Goal: Task Accomplishment & Management: Manage account settings

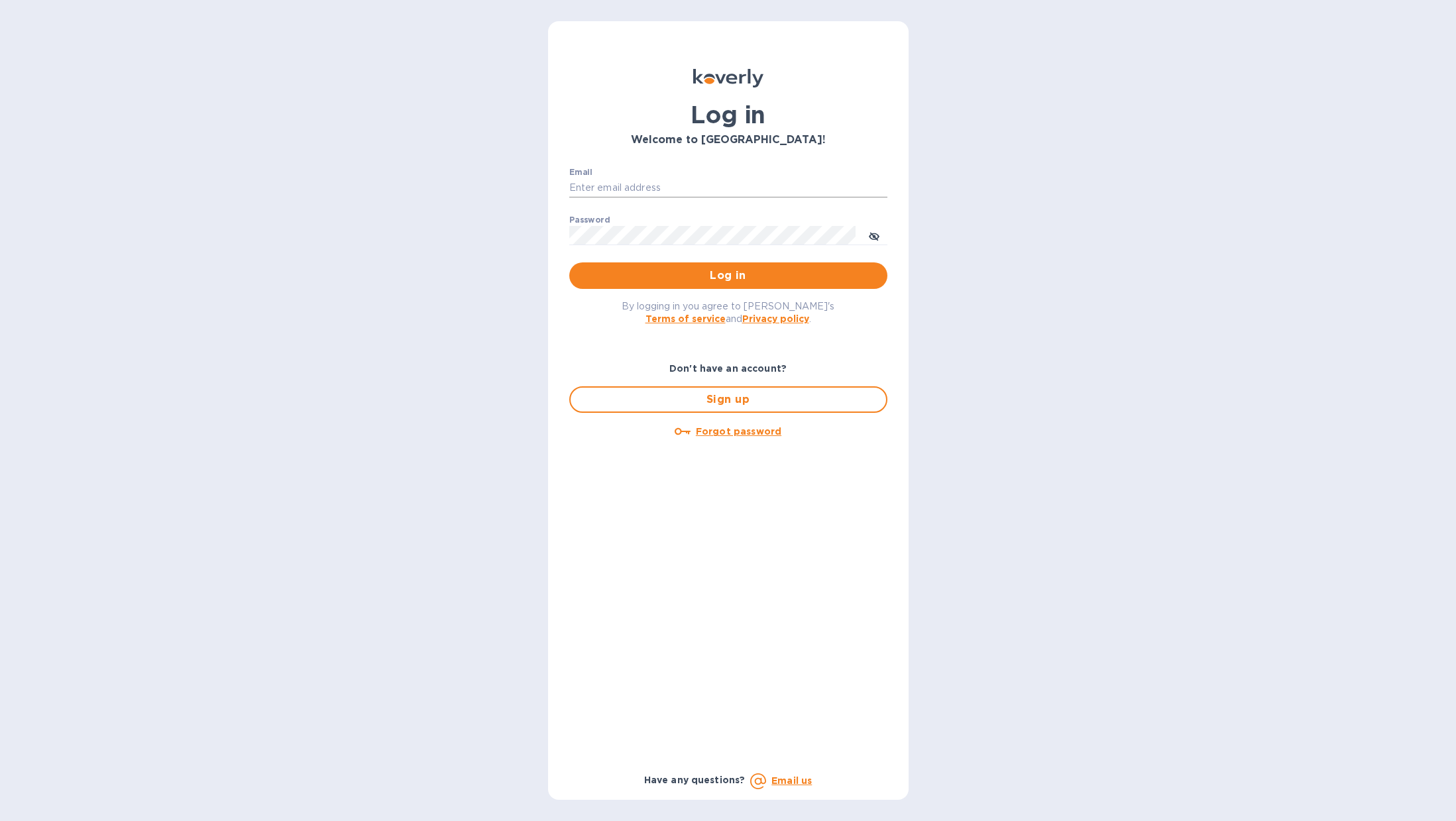
click at [679, 193] on input "Email" at bounding box center [728, 188] width 318 height 20
type input "arkad2001@gmail.com"
click at [569, 263] on button "Log in" at bounding box center [728, 275] width 318 height 26
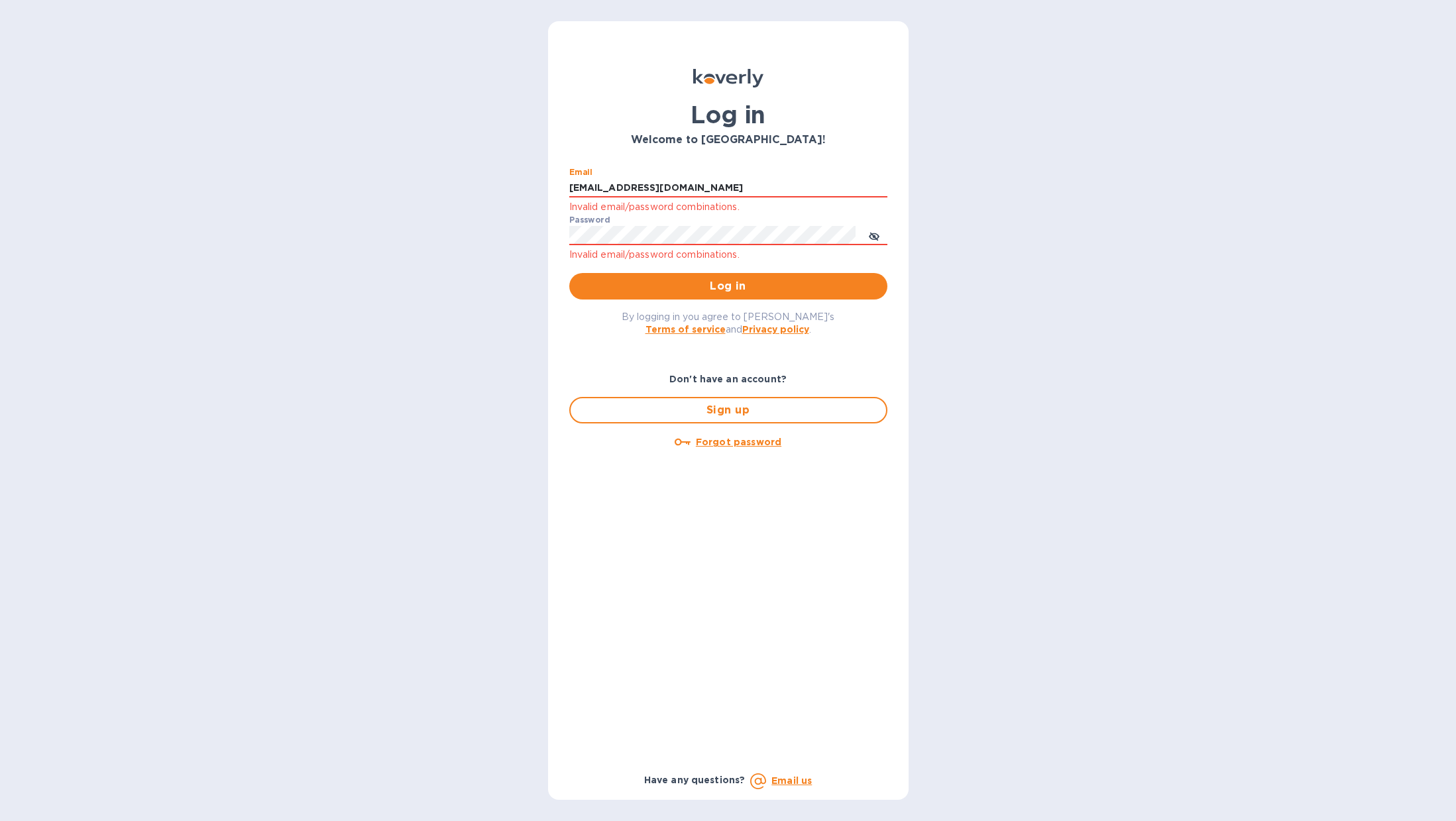
drag, startPoint x: 684, startPoint y: 191, endPoint x: 465, endPoint y: 178, distance: 219.4
click at [465, 178] on div "Log in Welcome to Koverly! Email arkad2001@gmail.com Invalid email/password com…" at bounding box center [728, 411] width 1456 height 821
type input "tamanifood@gmail.com"
click at [731, 285] on span "Log in" at bounding box center [728, 286] width 297 height 16
click at [499, 222] on div "Log in Welcome to Koverly! Email tamanifood@gmail.com Invalid email/password co…" at bounding box center [728, 411] width 1456 height 821
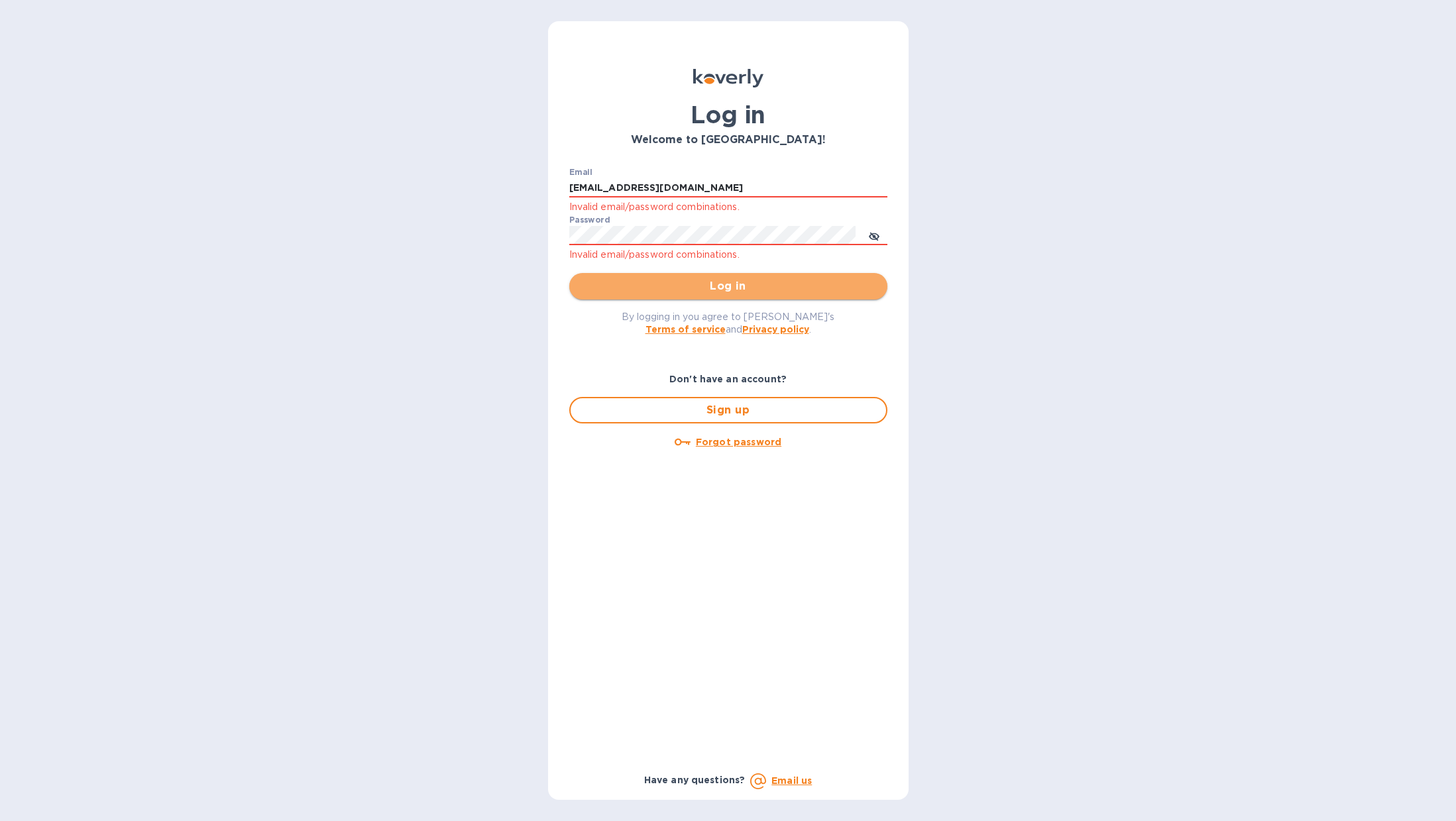
click at [763, 280] on span "Log in" at bounding box center [728, 286] width 297 height 16
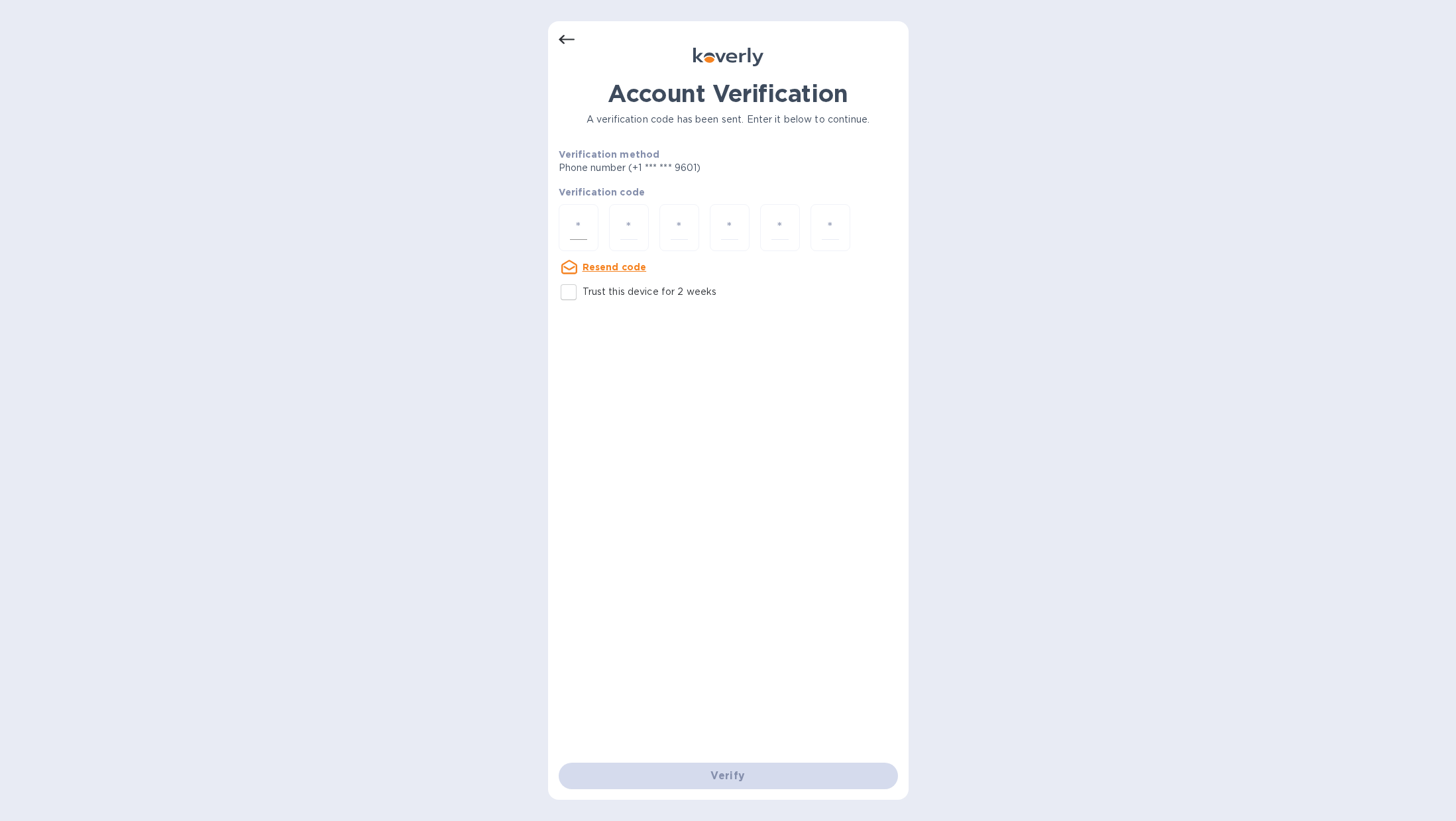
click at [581, 234] on input "number" at bounding box center [579, 227] width 17 height 25
type input "5"
type input "2"
type input "5"
type input "3"
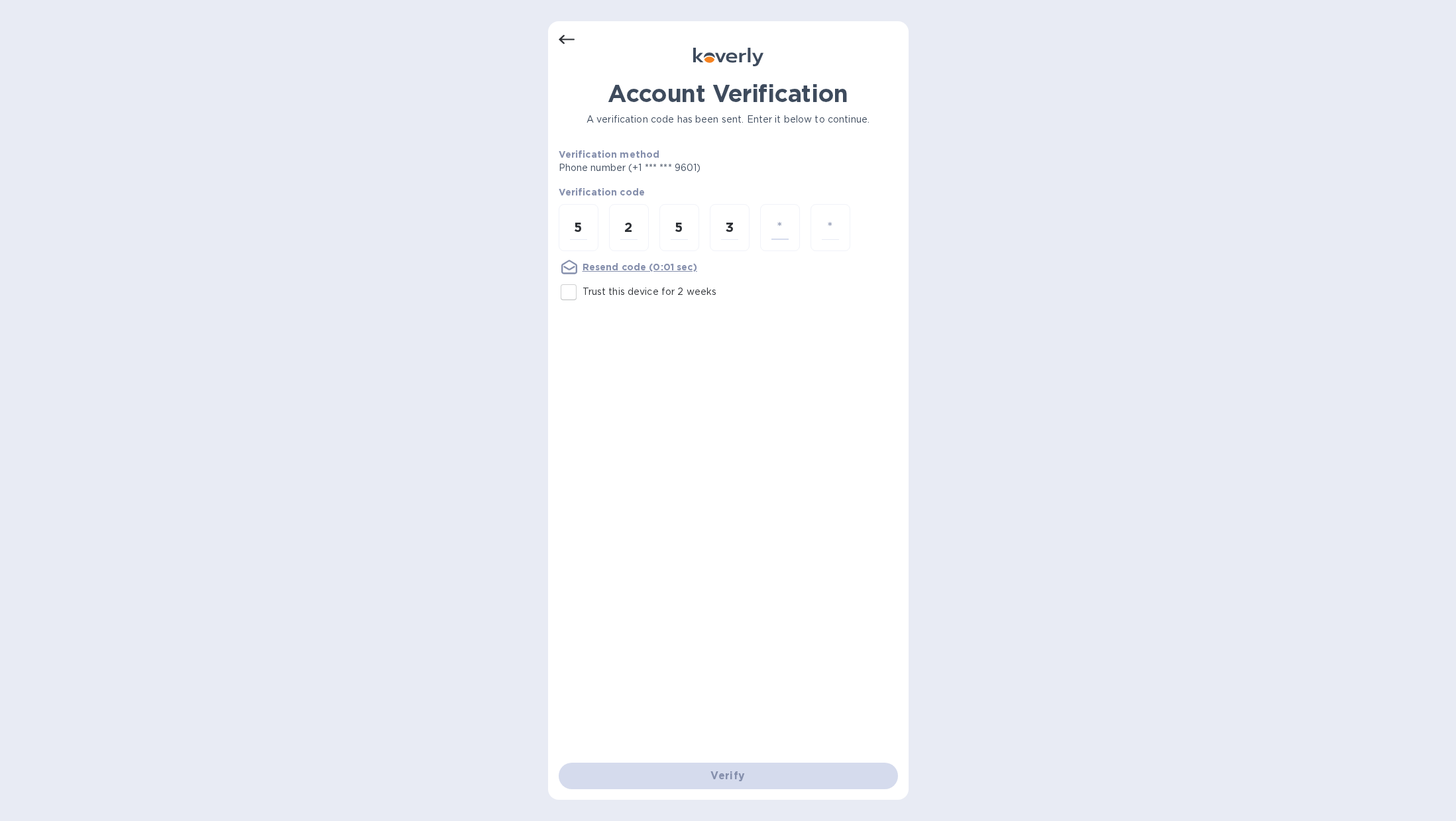
type input "6"
type input "8"
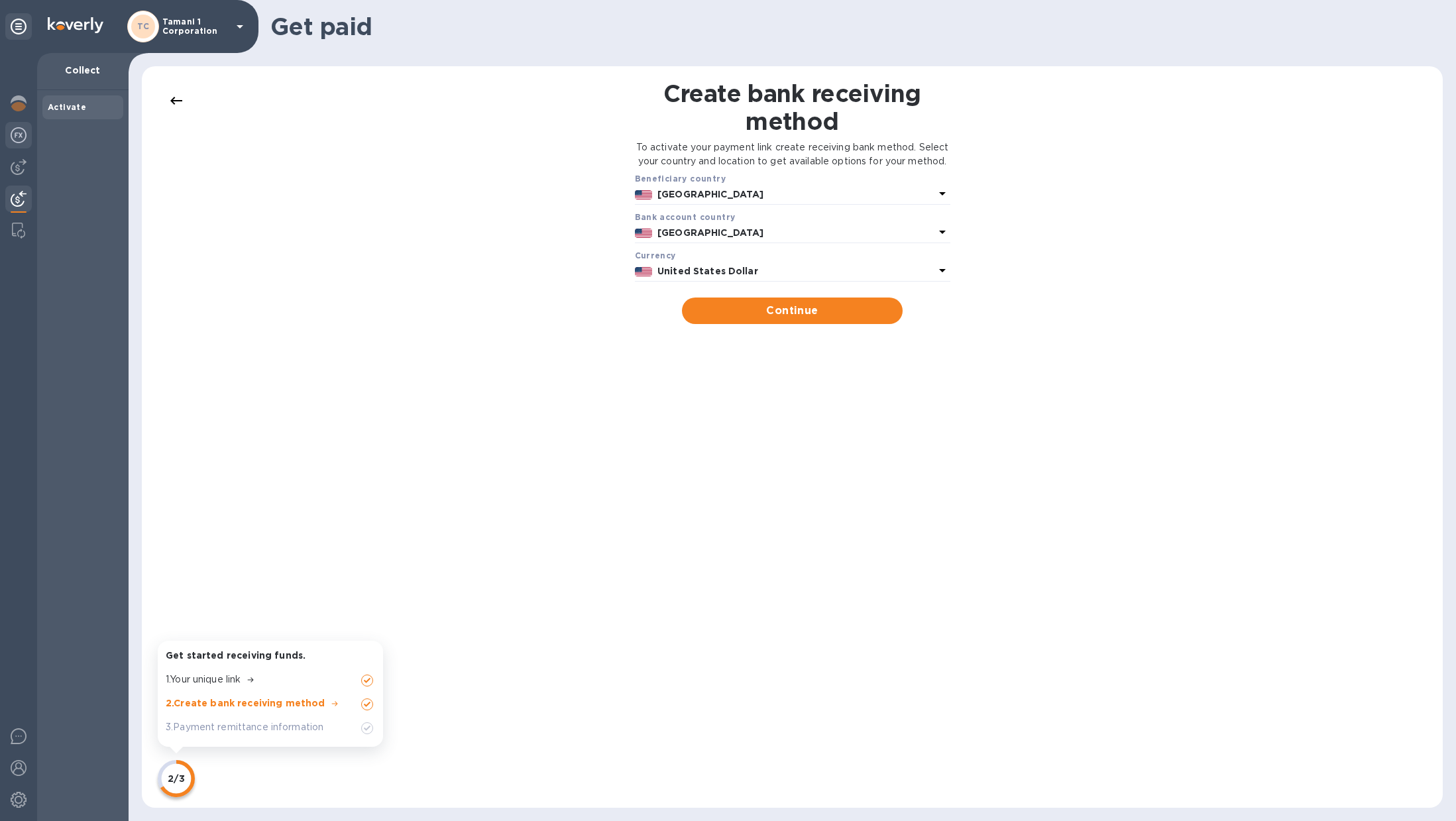
click at [12, 131] on img at bounding box center [18, 135] width 16 height 16
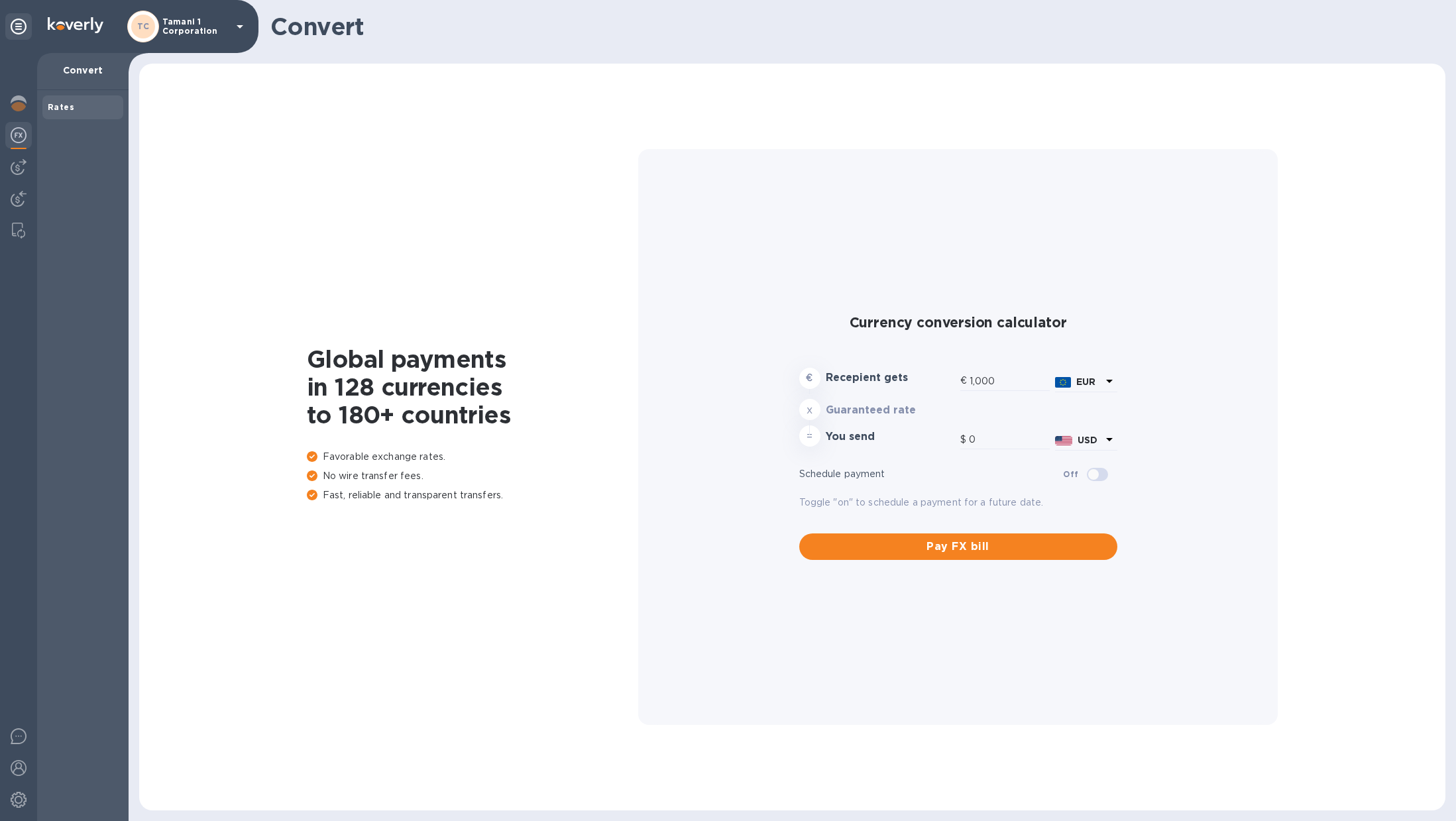
type input "1,165.81"
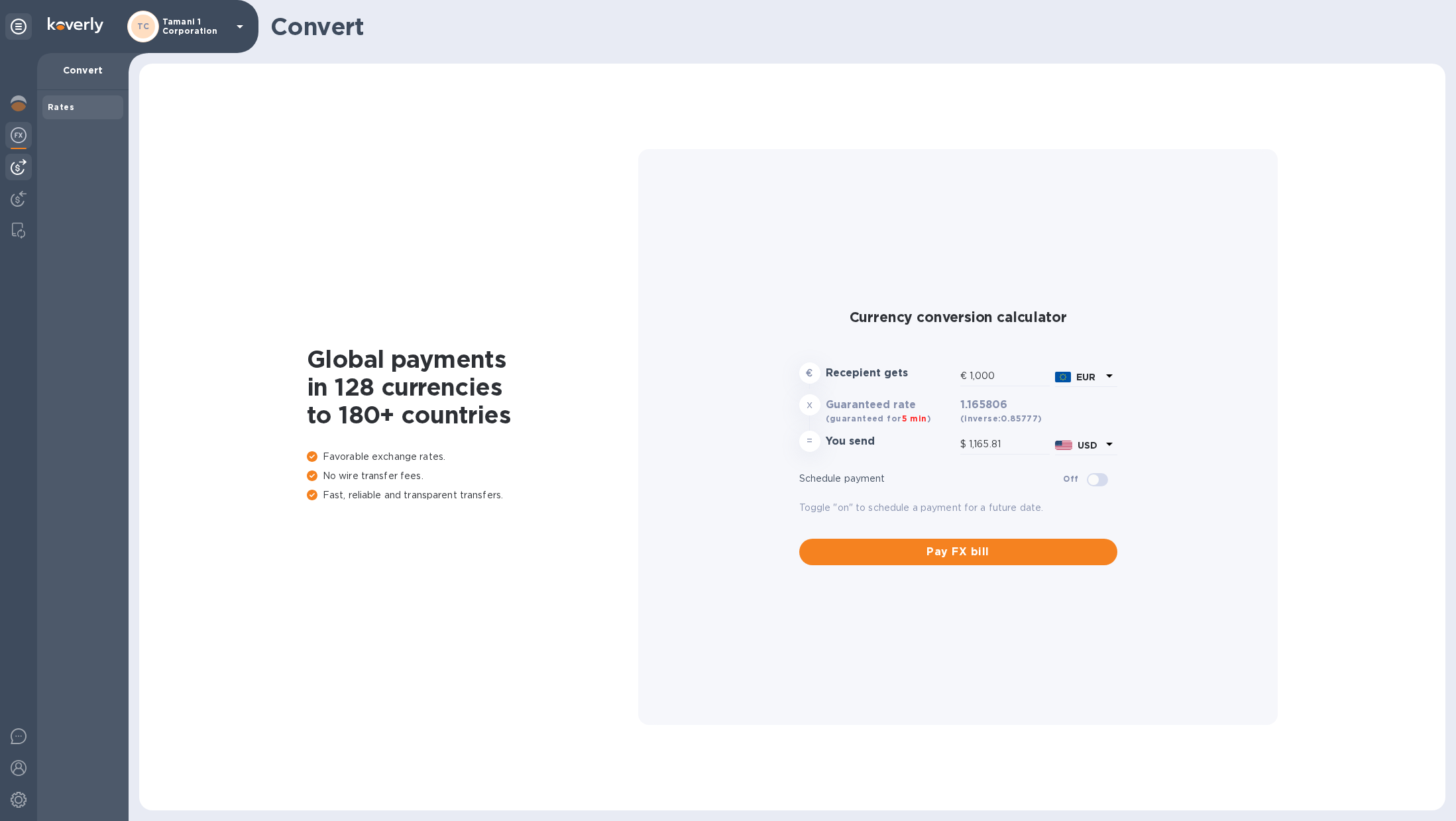
click at [18, 164] on img at bounding box center [18, 167] width 16 height 16
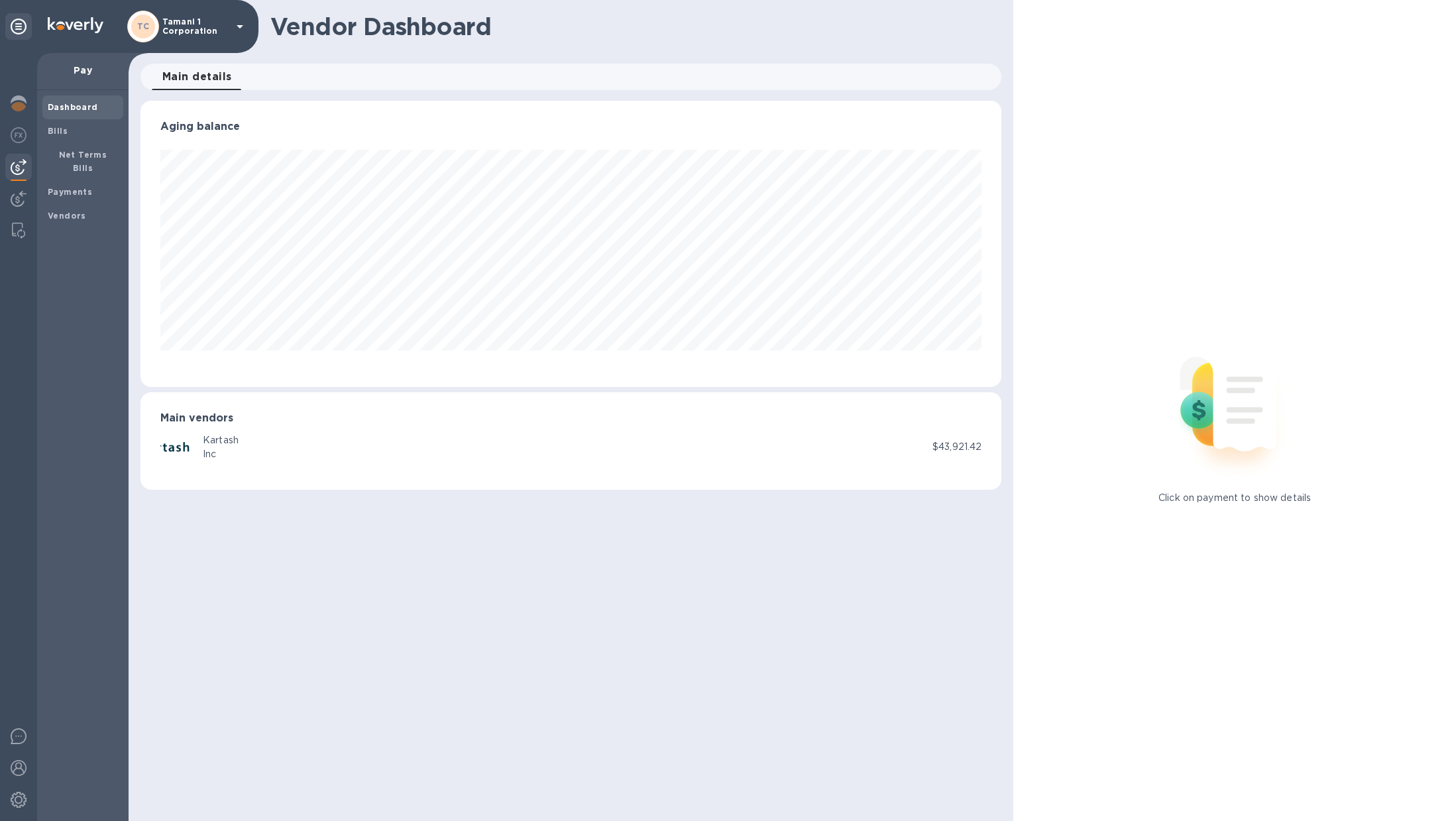
scroll to position [286, 862]
click at [65, 131] on b "Bills" at bounding box center [57, 131] width 20 height 10
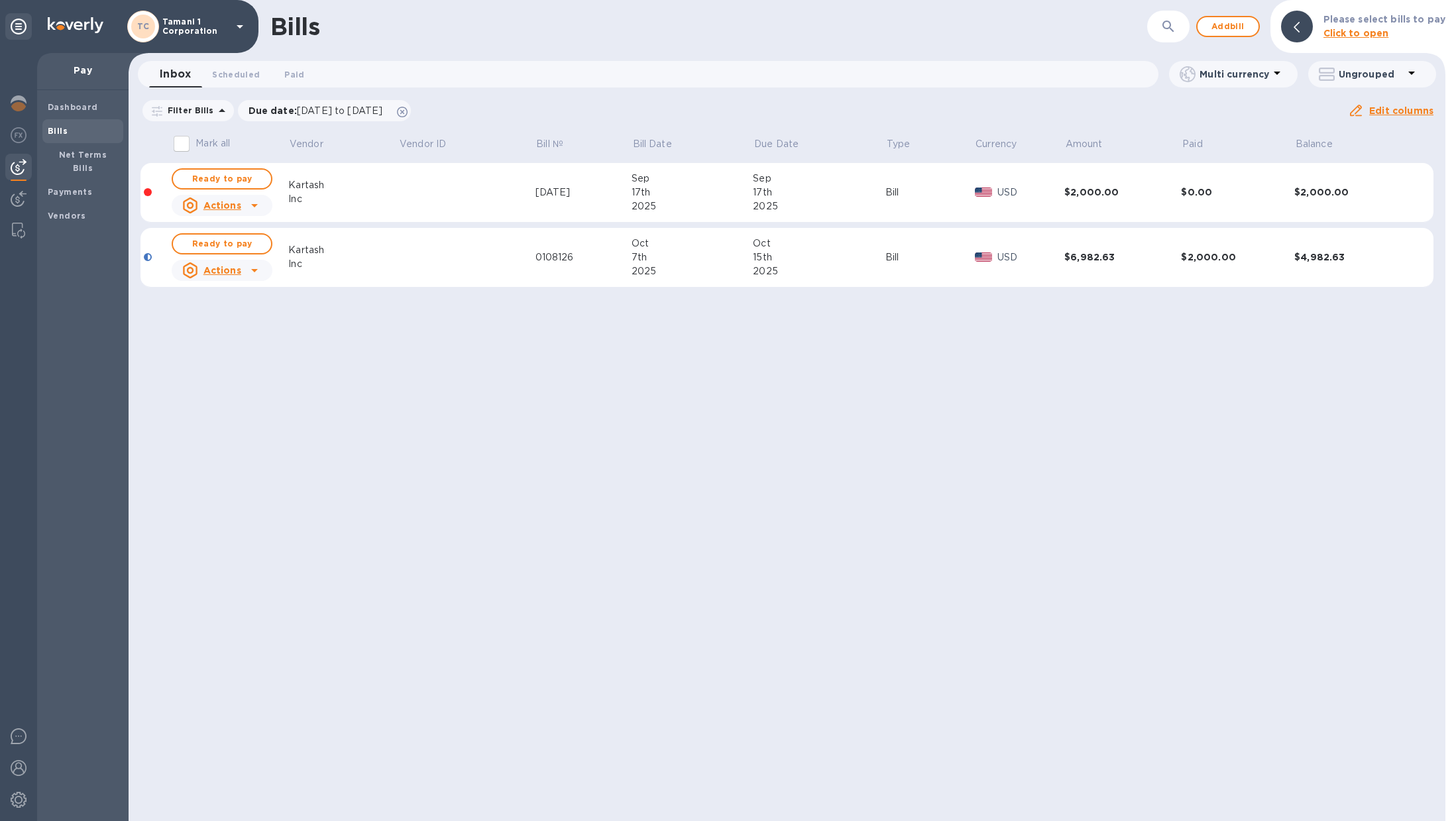
click at [753, 331] on div "Bills ​ Add bill Please select bills to pay Click to open Inbox 0 Scheduled 0 P…" at bounding box center [787, 411] width 1317 height 821
click at [1233, 25] on span "Add bill" at bounding box center [1228, 26] width 40 height 16
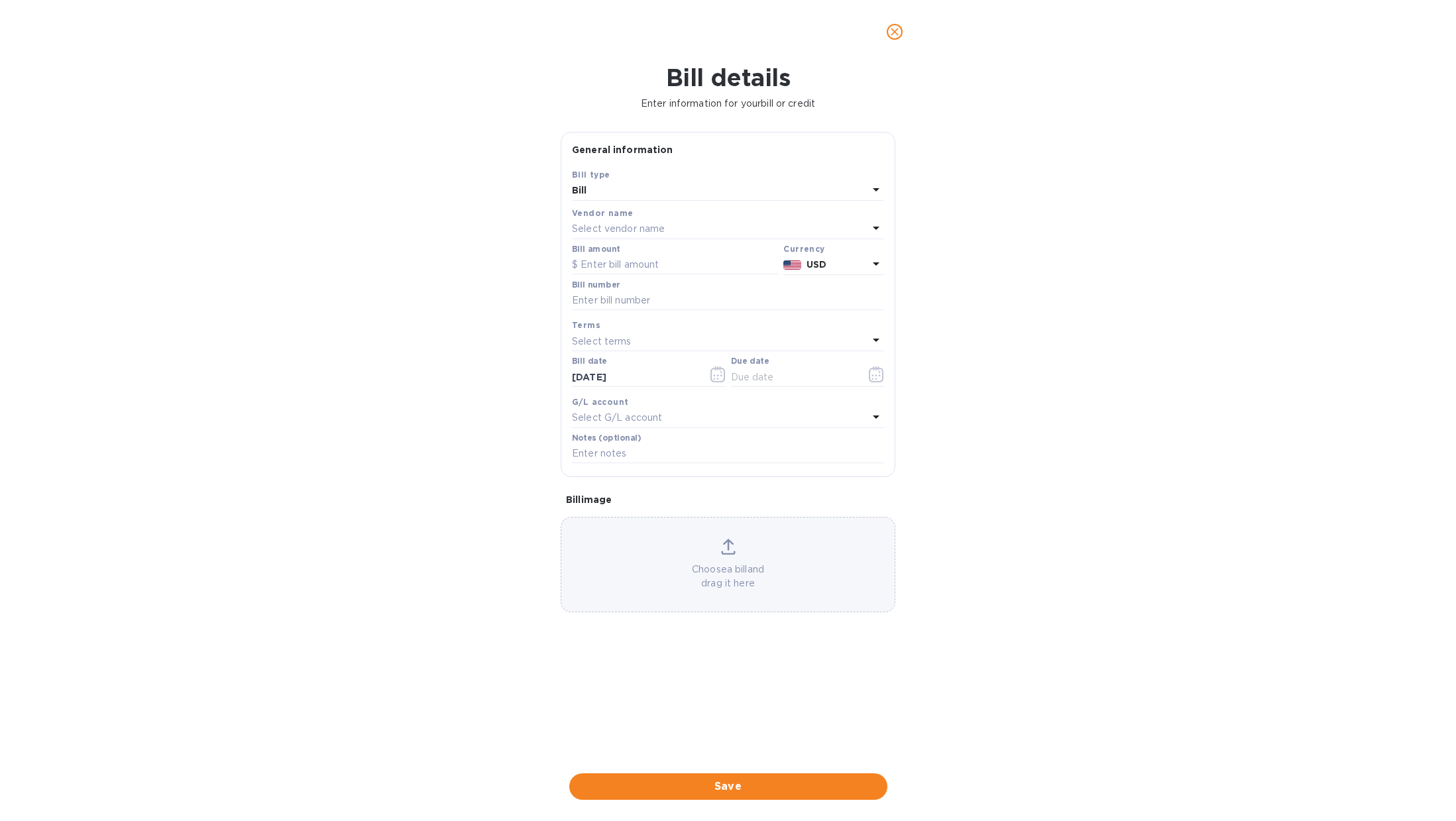
click at [675, 219] on div "Vendor name" at bounding box center [728, 213] width 312 height 14
click at [641, 223] on p "Select vendor name" at bounding box center [618, 229] width 93 height 14
click at [662, 337] on div "Kartash Inc" at bounding box center [722, 328] width 291 height 25
click at [663, 269] on input "text" at bounding box center [675, 265] width 206 height 20
type input "1,068.54"
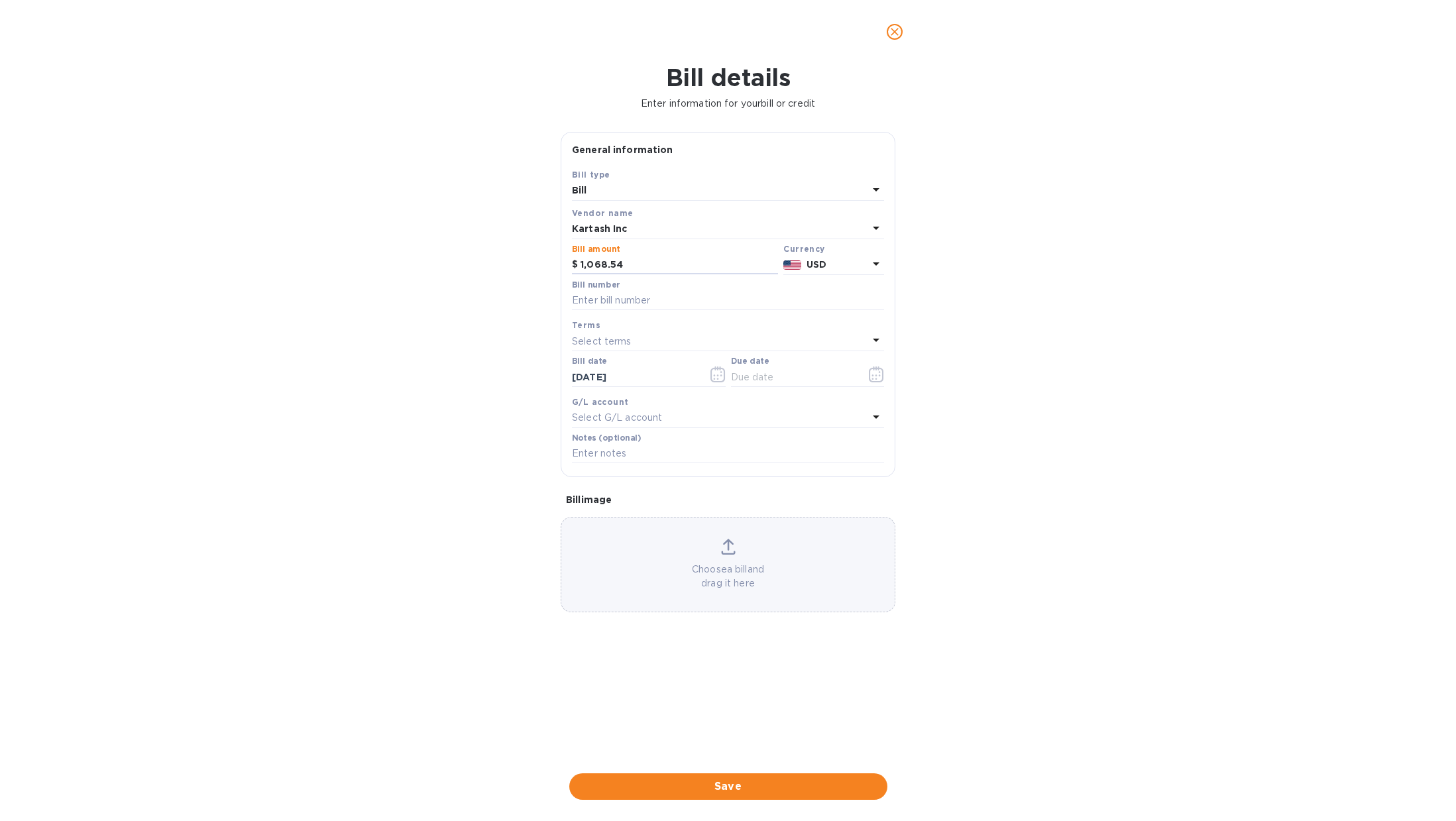
click at [1085, 212] on div "Bill details Enter information for your bill or credit General information Save…" at bounding box center [728, 442] width 1456 height 757
click at [668, 303] on input "text" at bounding box center [728, 301] width 312 height 20
type input "0109756"
click at [774, 379] on input "text" at bounding box center [793, 377] width 125 height 20
click at [884, 371] on icon "button" at bounding box center [876, 374] width 15 height 16
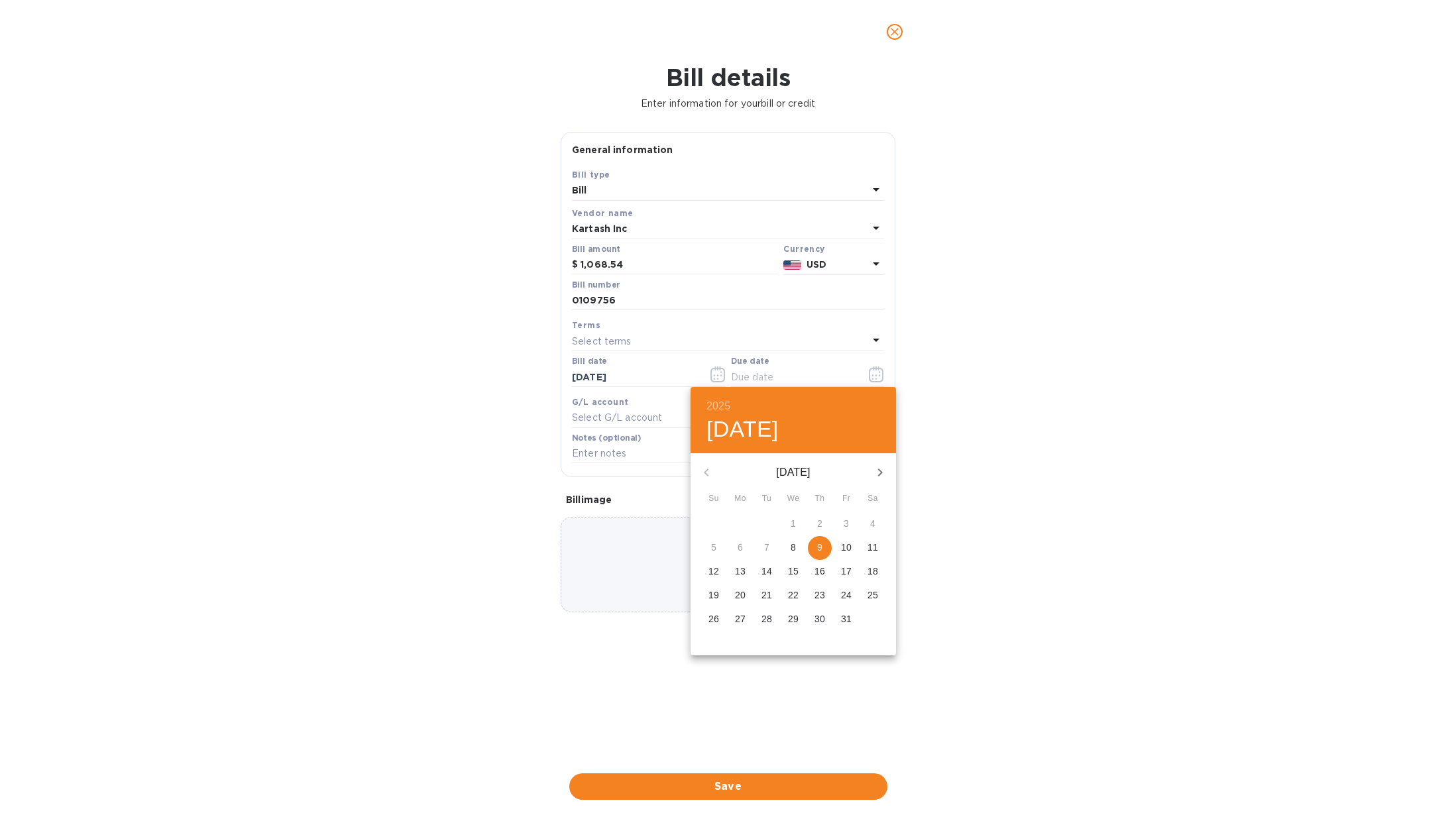
click at [821, 546] on p "9" at bounding box center [819, 547] width 5 height 13
type input "10/09/2025"
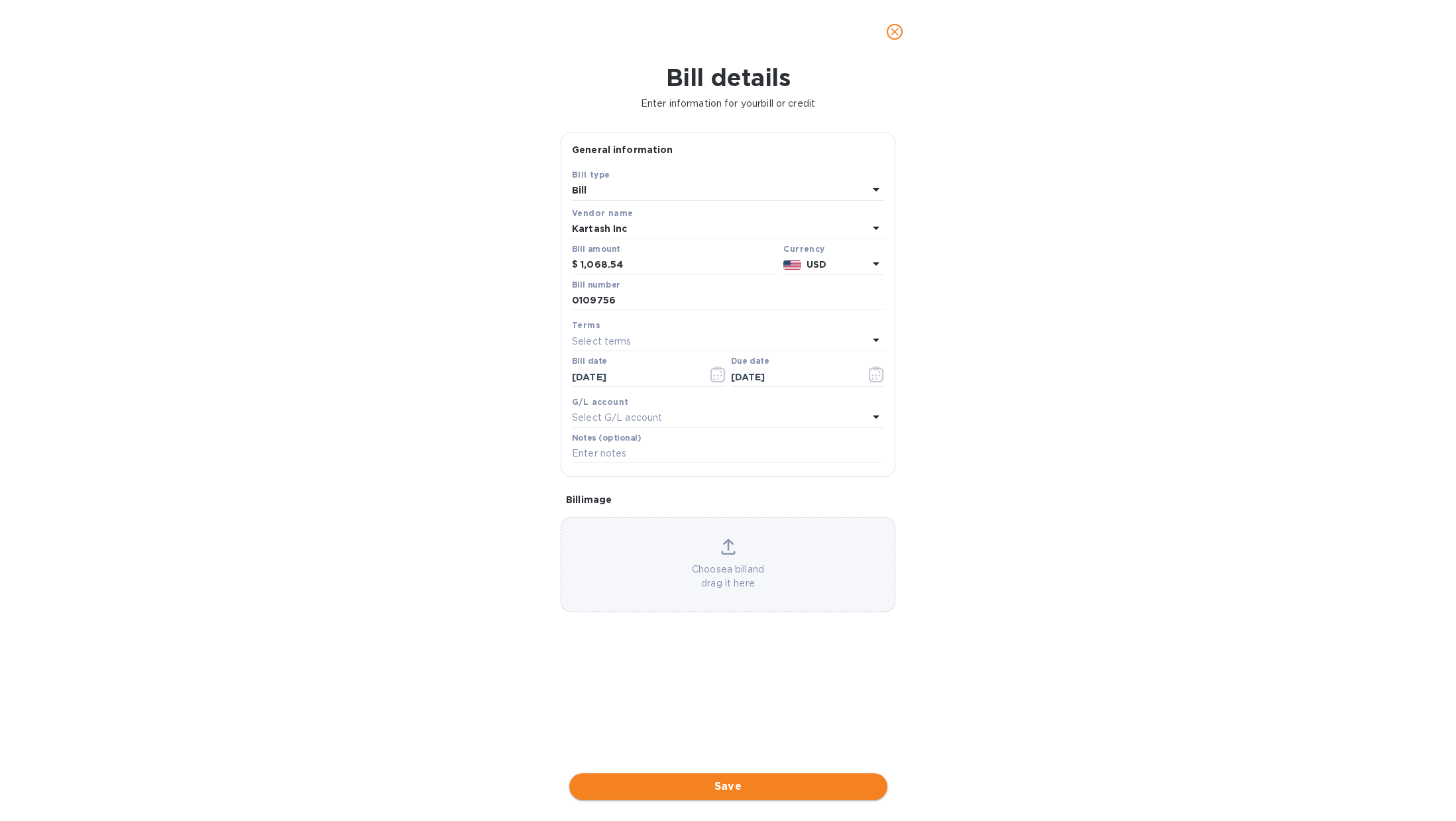
click at [762, 791] on span "Save" at bounding box center [728, 786] width 297 height 16
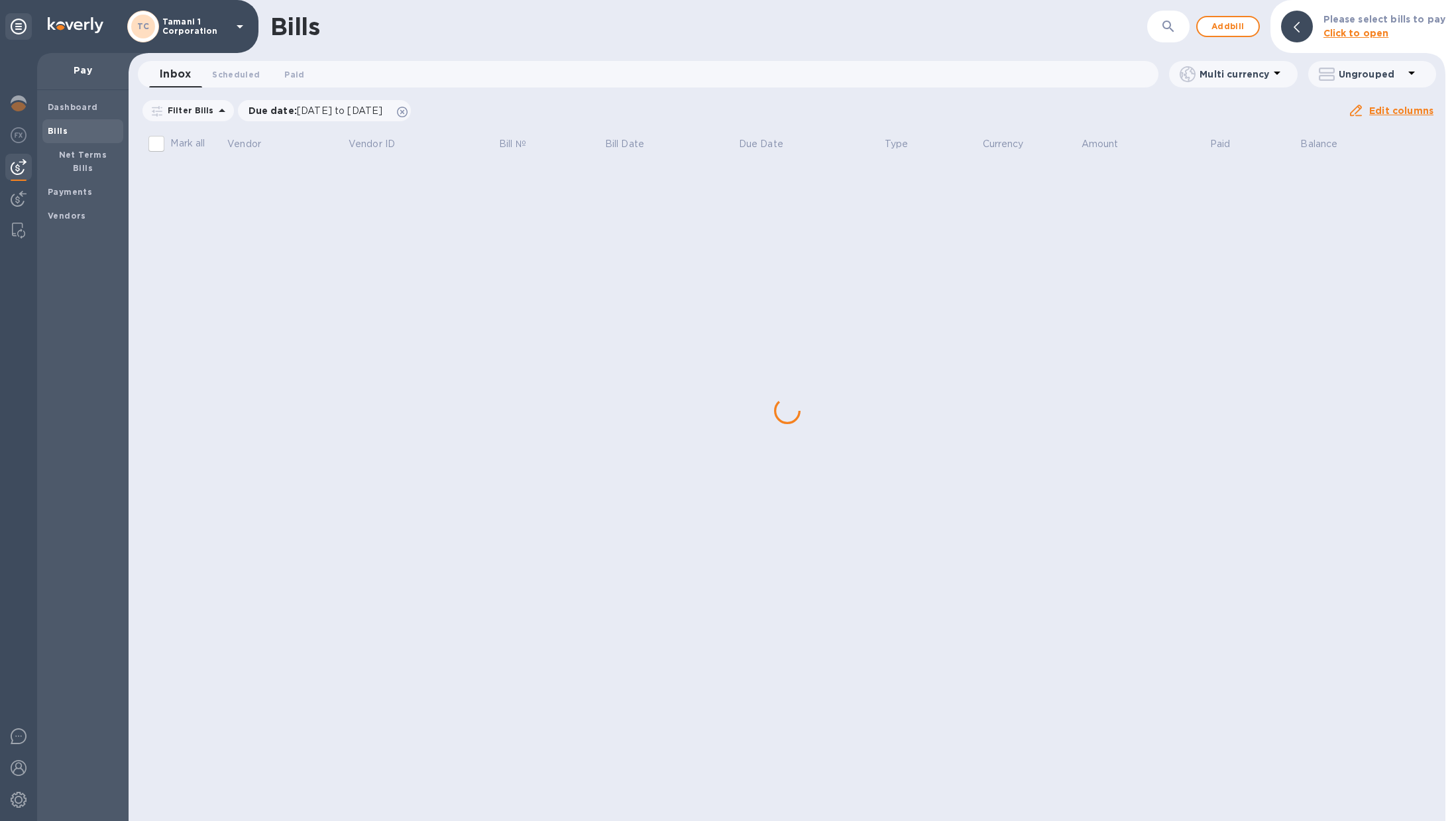
click at [250, 307] on div "Bills ​ Add bill Please select bills to pay Click to open Inbox 0 Scheduled 0 P…" at bounding box center [787, 411] width 1317 height 821
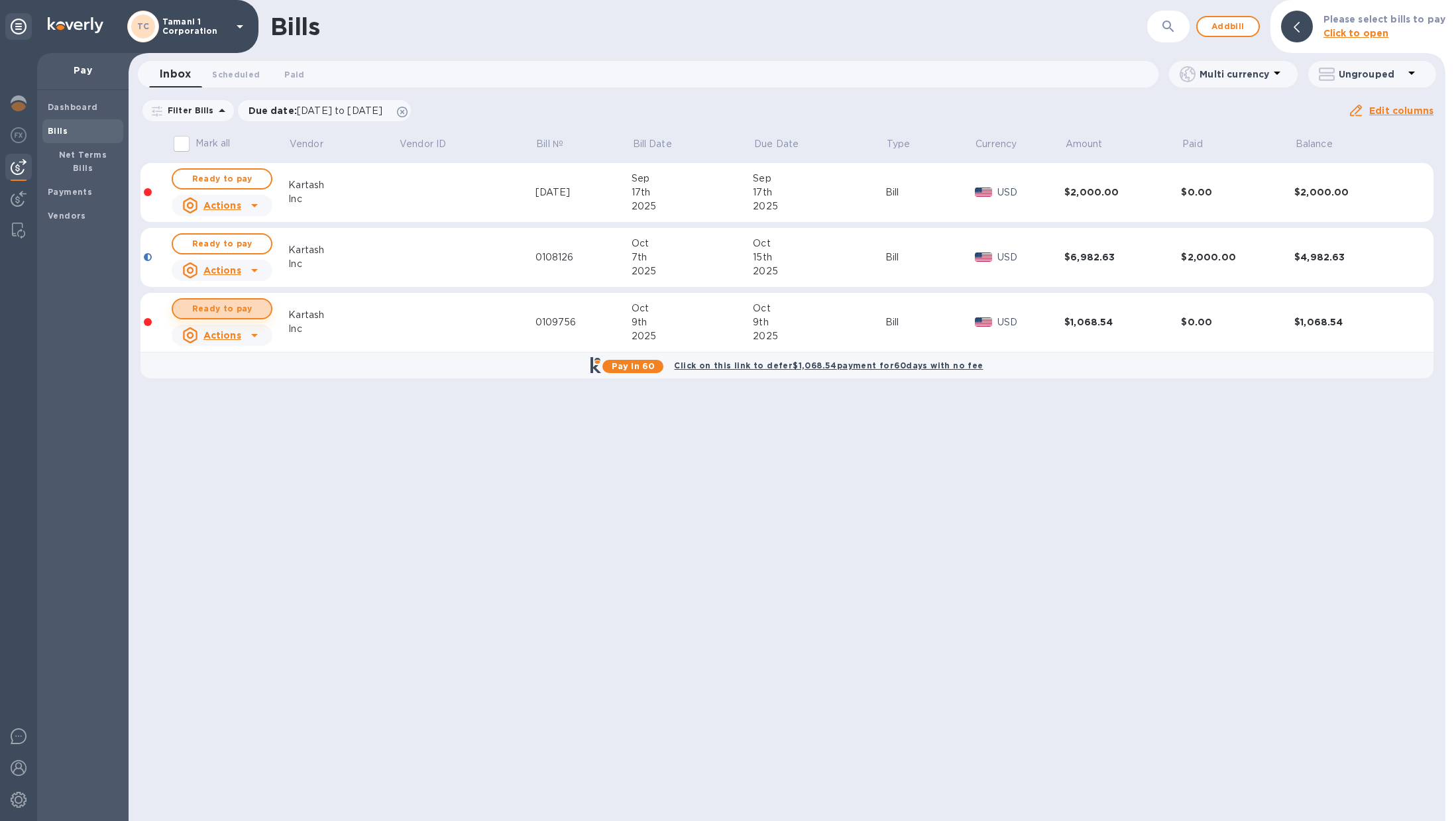
click at [249, 303] on span "Ready to pay" at bounding box center [222, 309] width 77 height 16
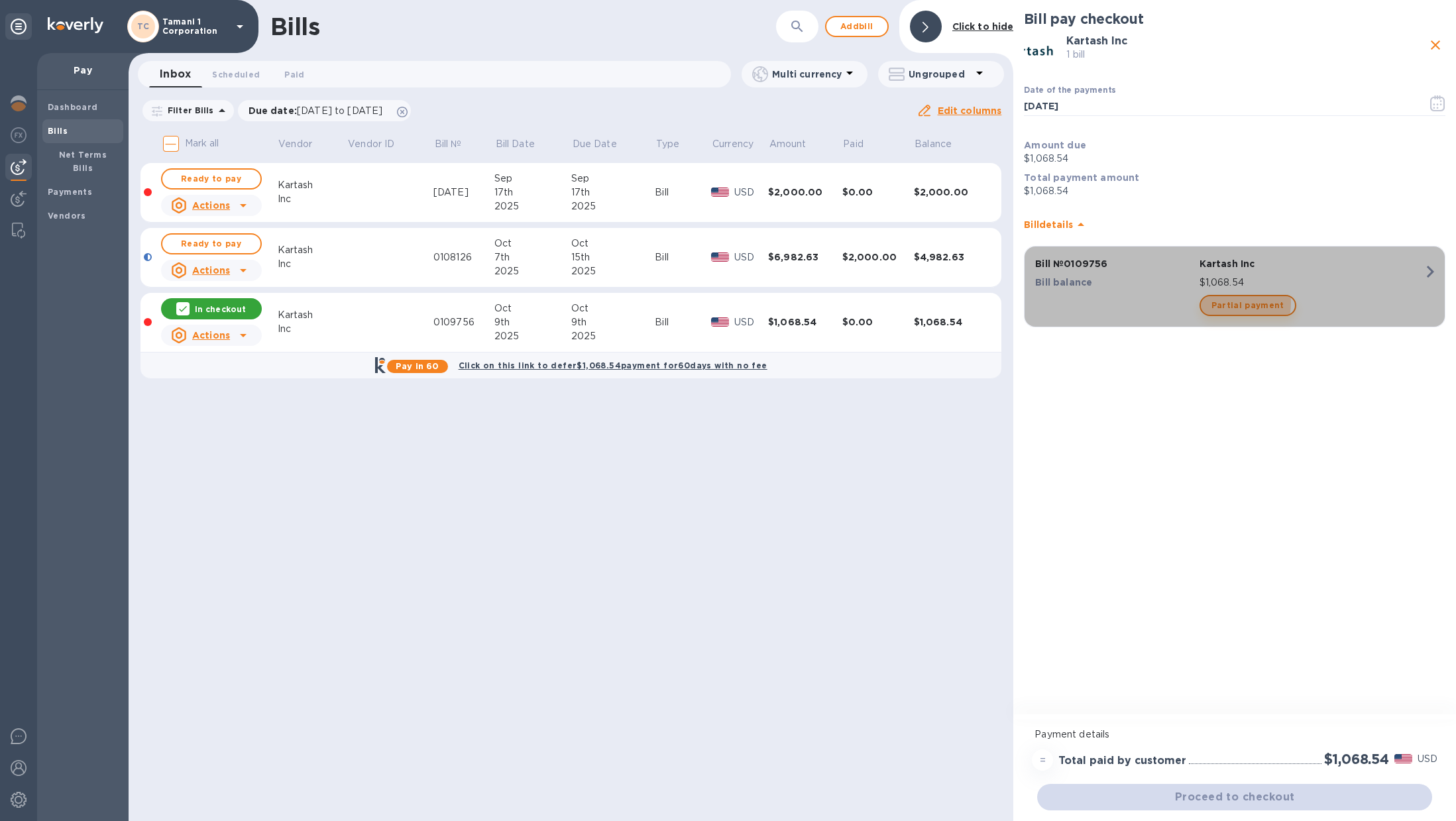
click at [1226, 303] on span "Partial payment" at bounding box center [1248, 305] width 73 height 16
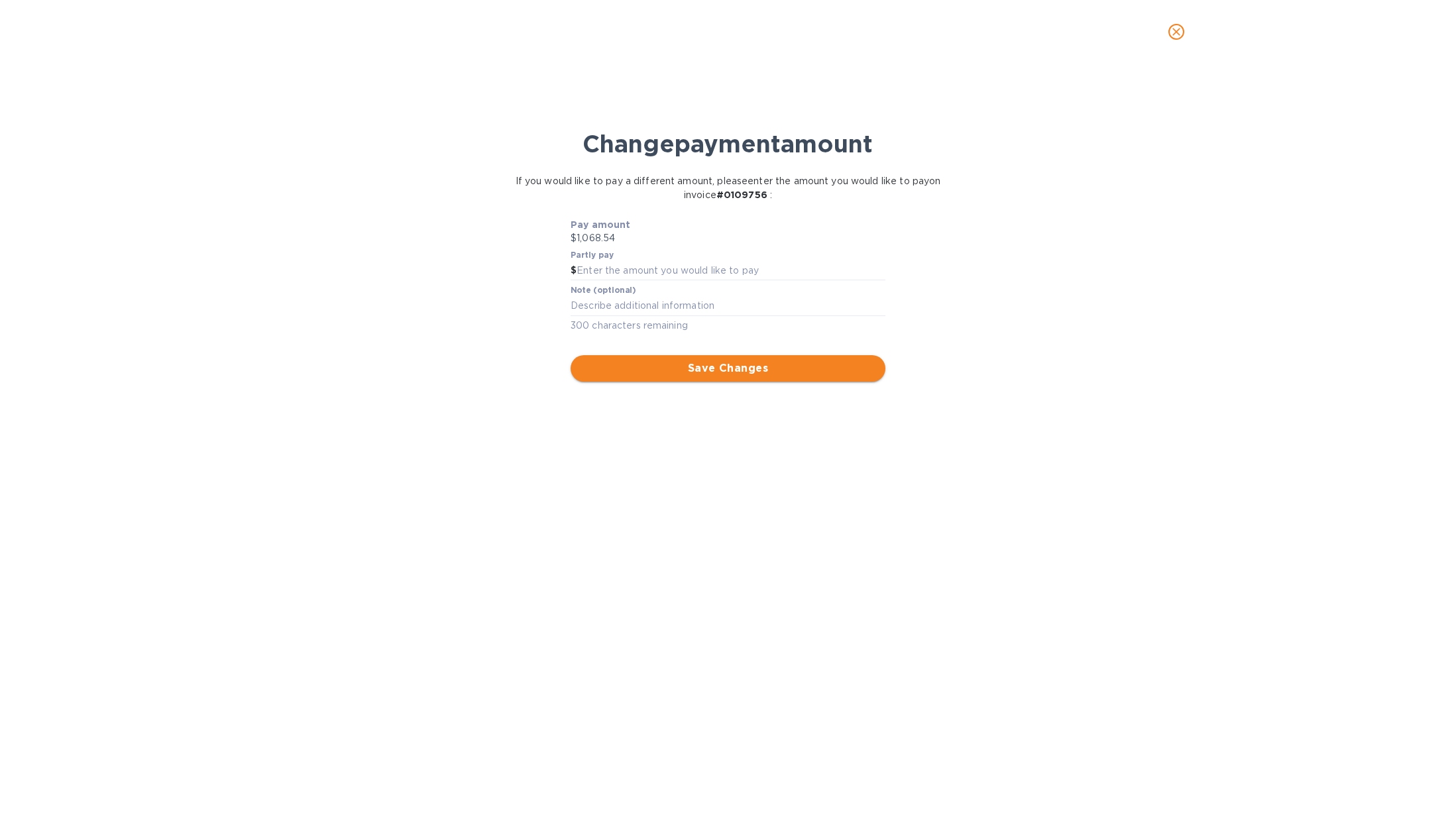
click at [834, 378] on button "Save Changes" at bounding box center [728, 368] width 315 height 26
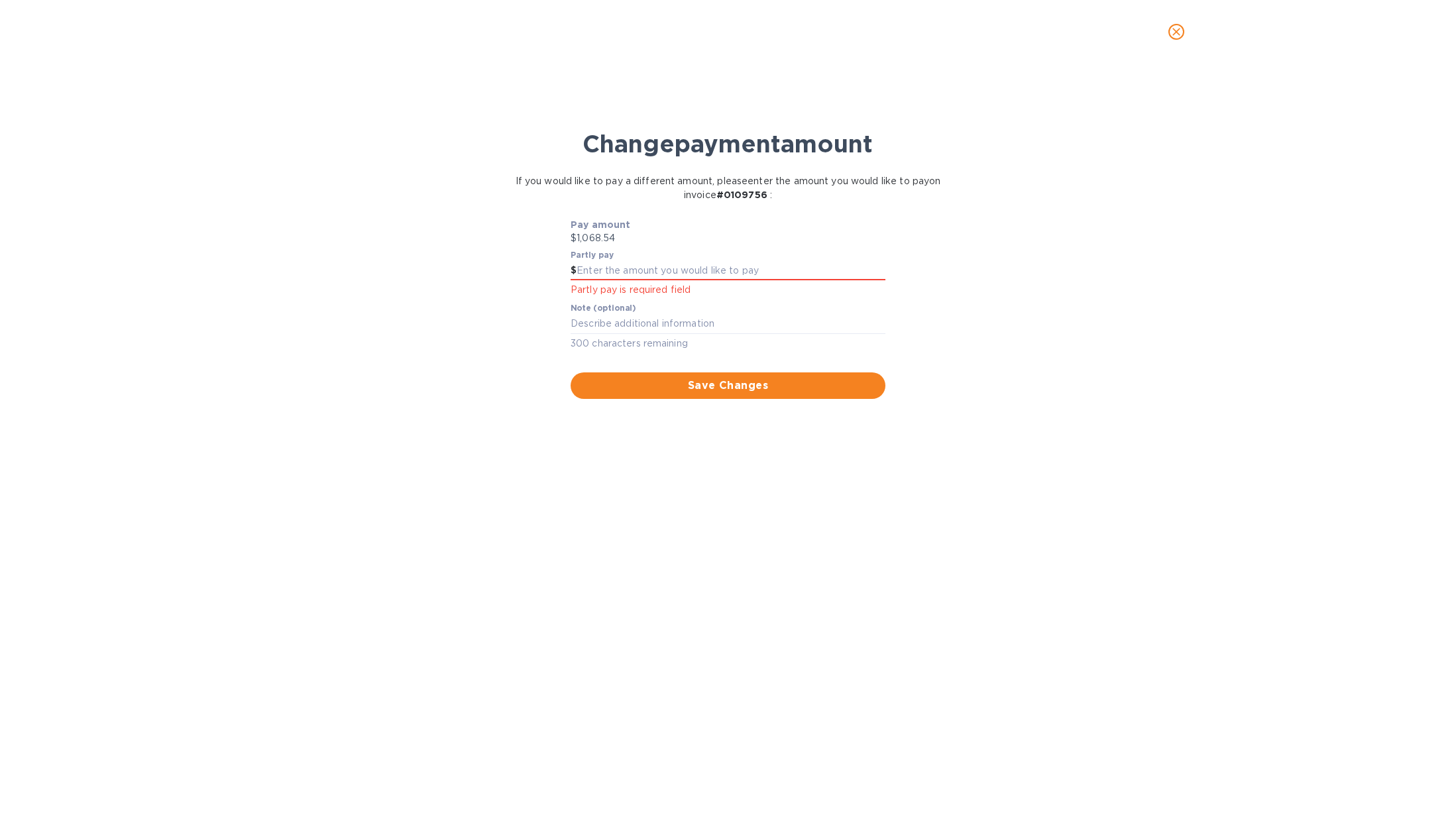
click at [1177, 26] on icon "close" at bounding box center [1176, 32] width 13 height 13
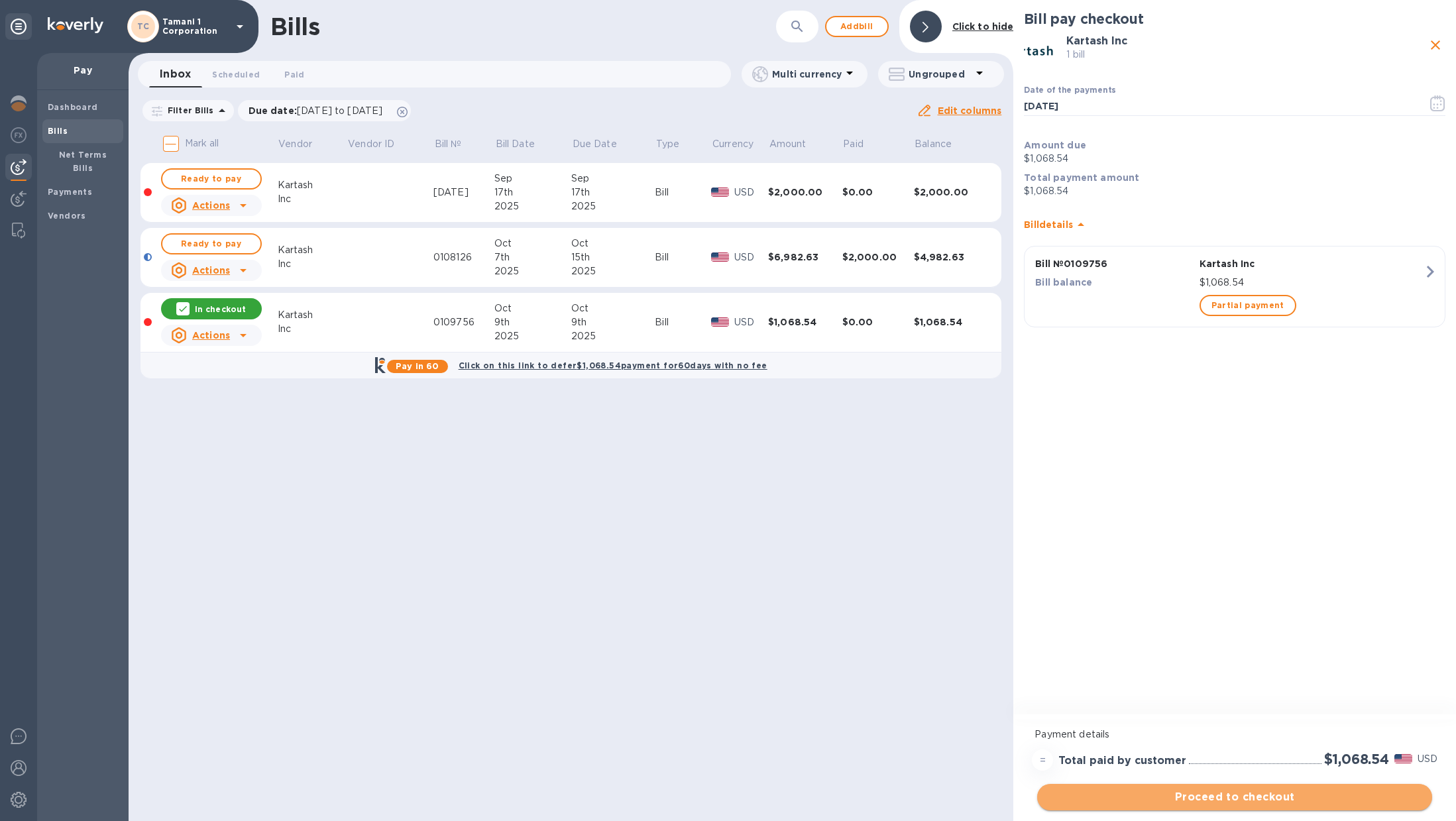
click at [1295, 808] on button "Proceed to checkout" at bounding box center [1235, 796] width 395 height 26
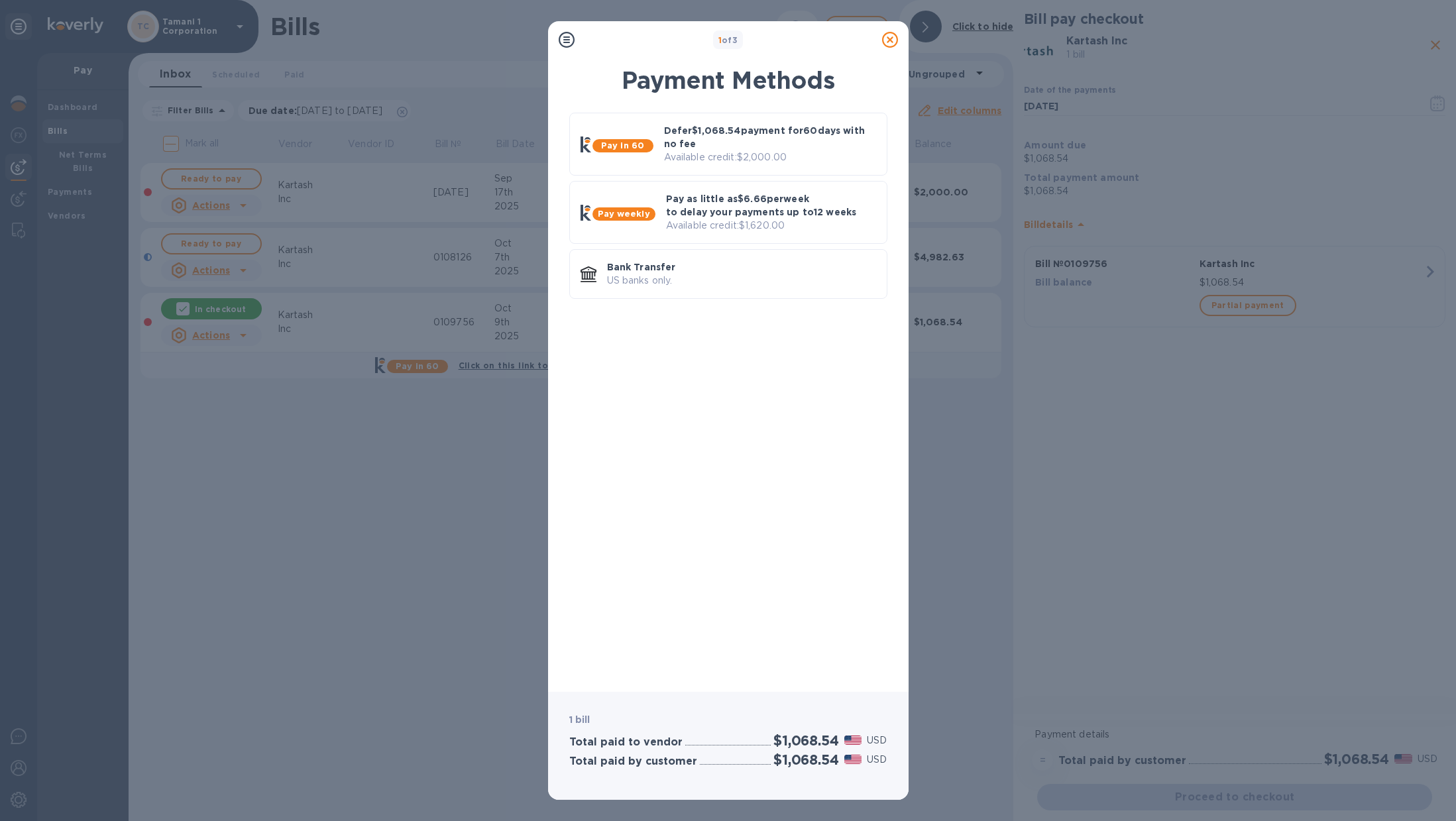
click at [891, 35] on icon at bounding box center [890, 40] width 16 height 16
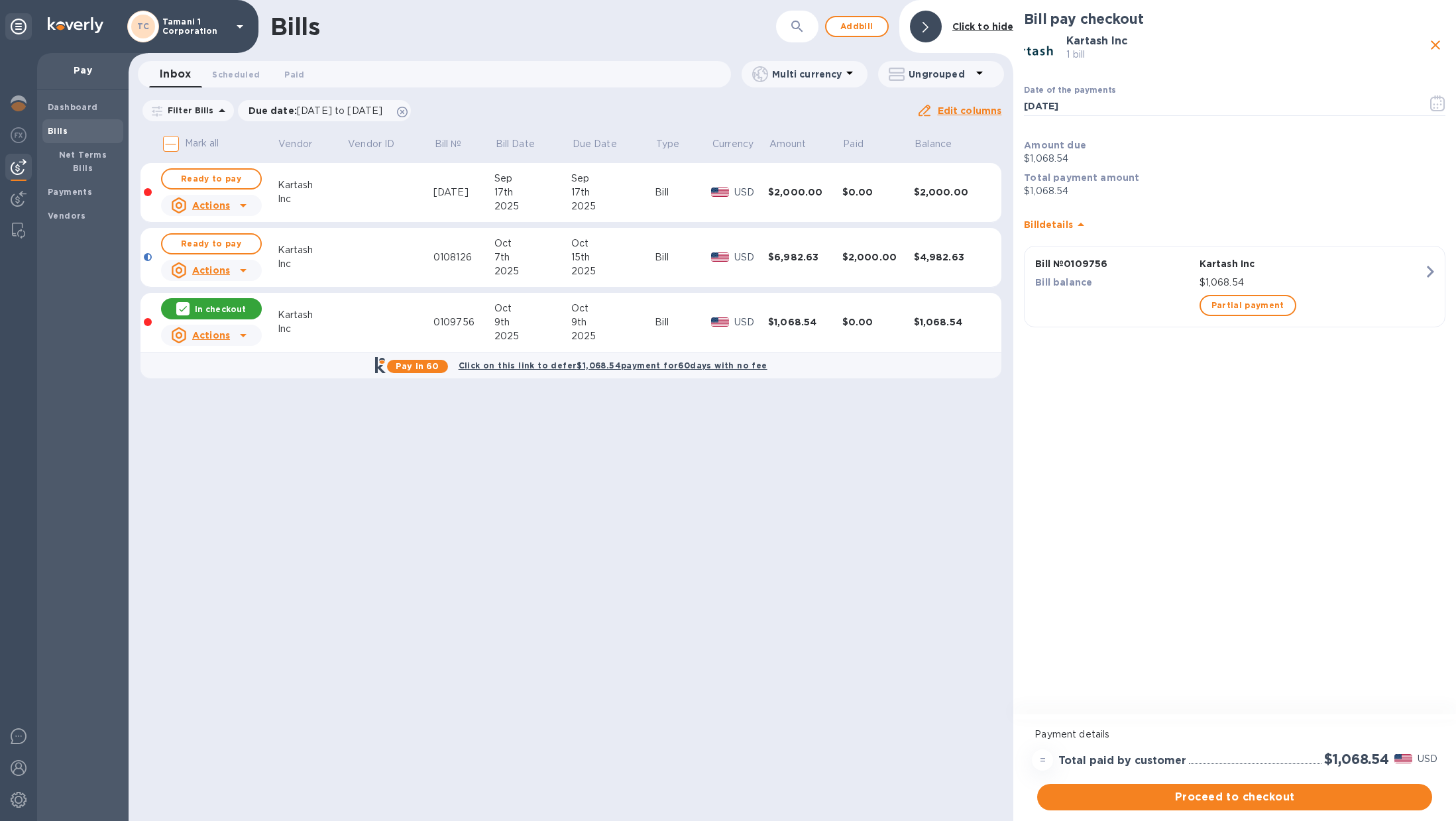
click at [547, 316] on div "9th" at bounding box center [533, 323] width 77 height 14
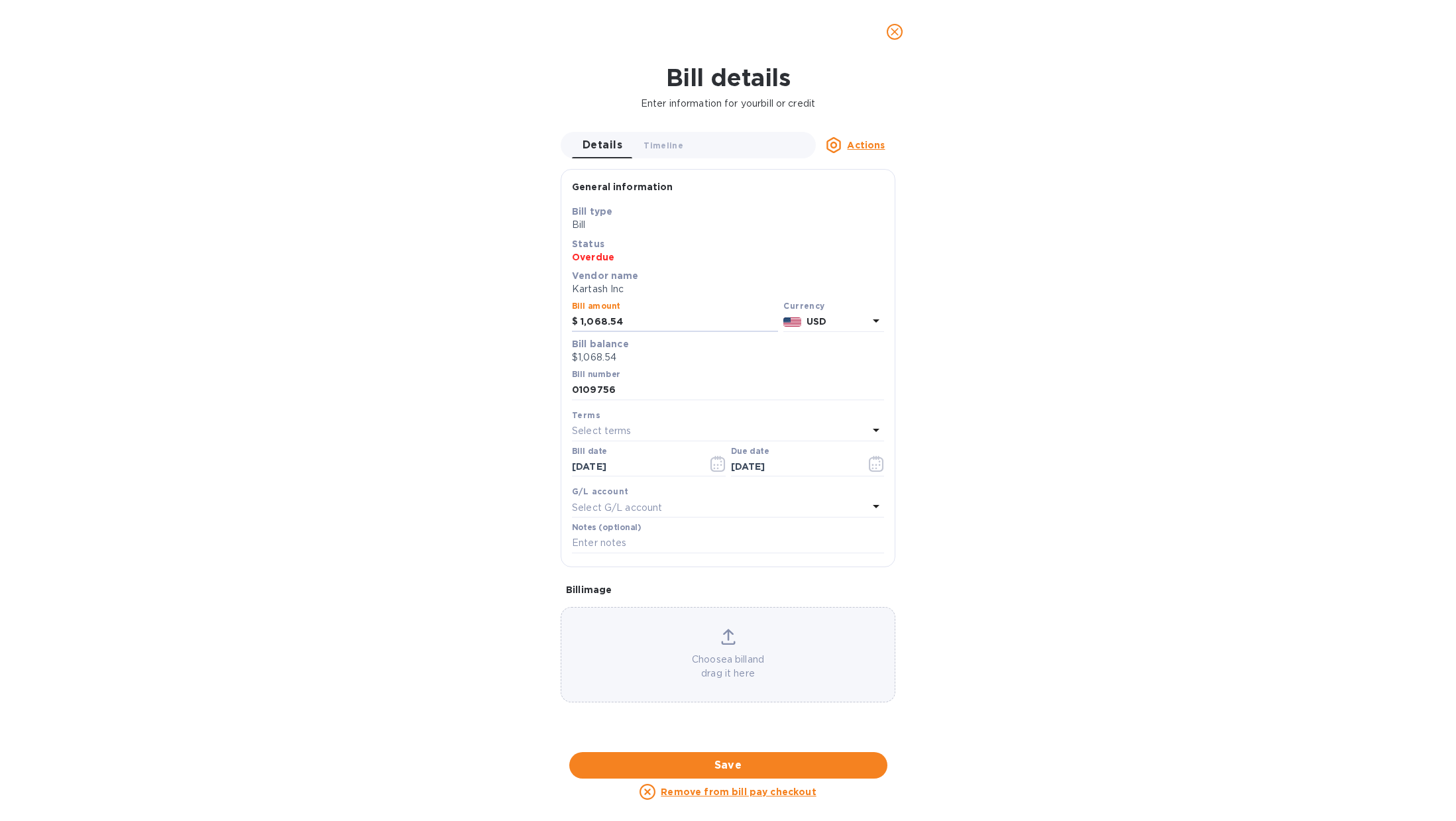
drag, startPoint x: 630, startPoint y: 321, endPoint x: 526, endPoint y: 275, distance: 113.7
click at [534, 309] on div "Bill details Enter information for your bill or credit Details 0 Timeline 0 Act…" at bounding box center [728, 442] width 1456 height 757
click at [1053, 353] on div "Bill details Enter information for your bill or credit Details 0 Timeline 0 Act…" at bounding box center [728, 442] width 1456 height 757
click at [785, 763] on span "Save" at bounding box center [728, 765] width 297 height 16
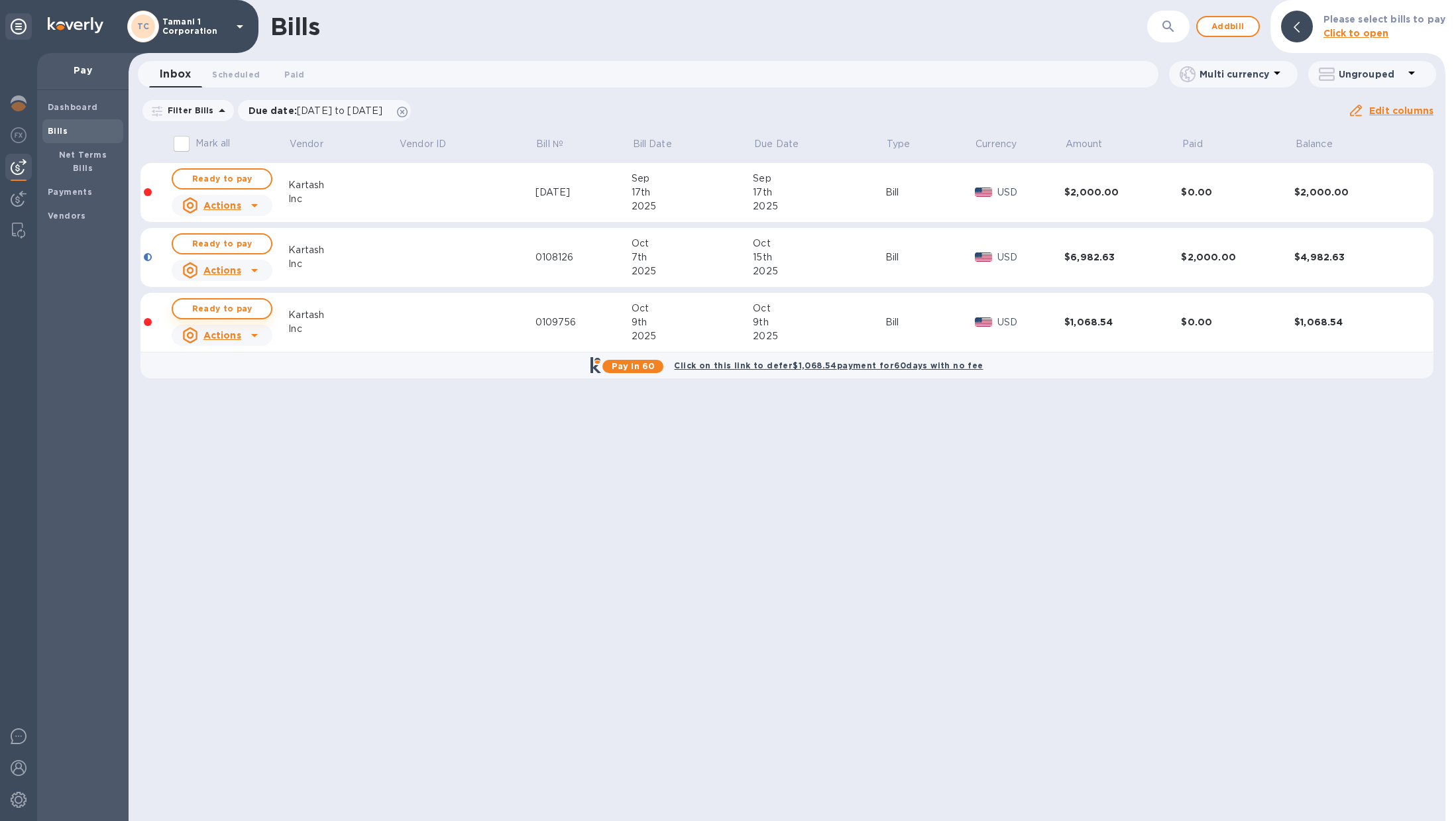
click at [256, 307] on span "Ready to pay" at bounding box center [222, 309] width 77 height 16
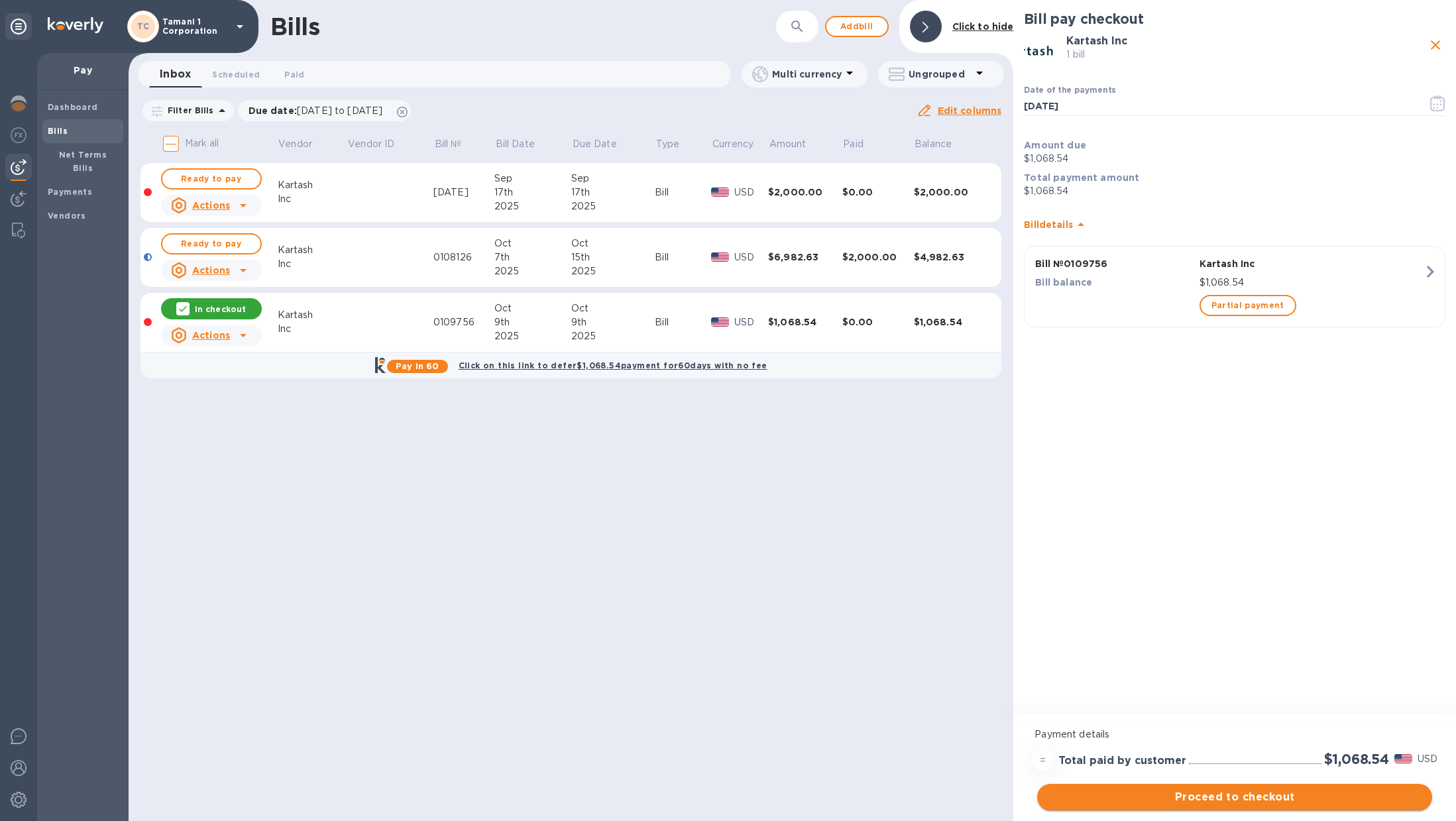
click at [1264, 791] on span "Proceed to checkout" at bounding box center [1235, 797] width 374 height 16
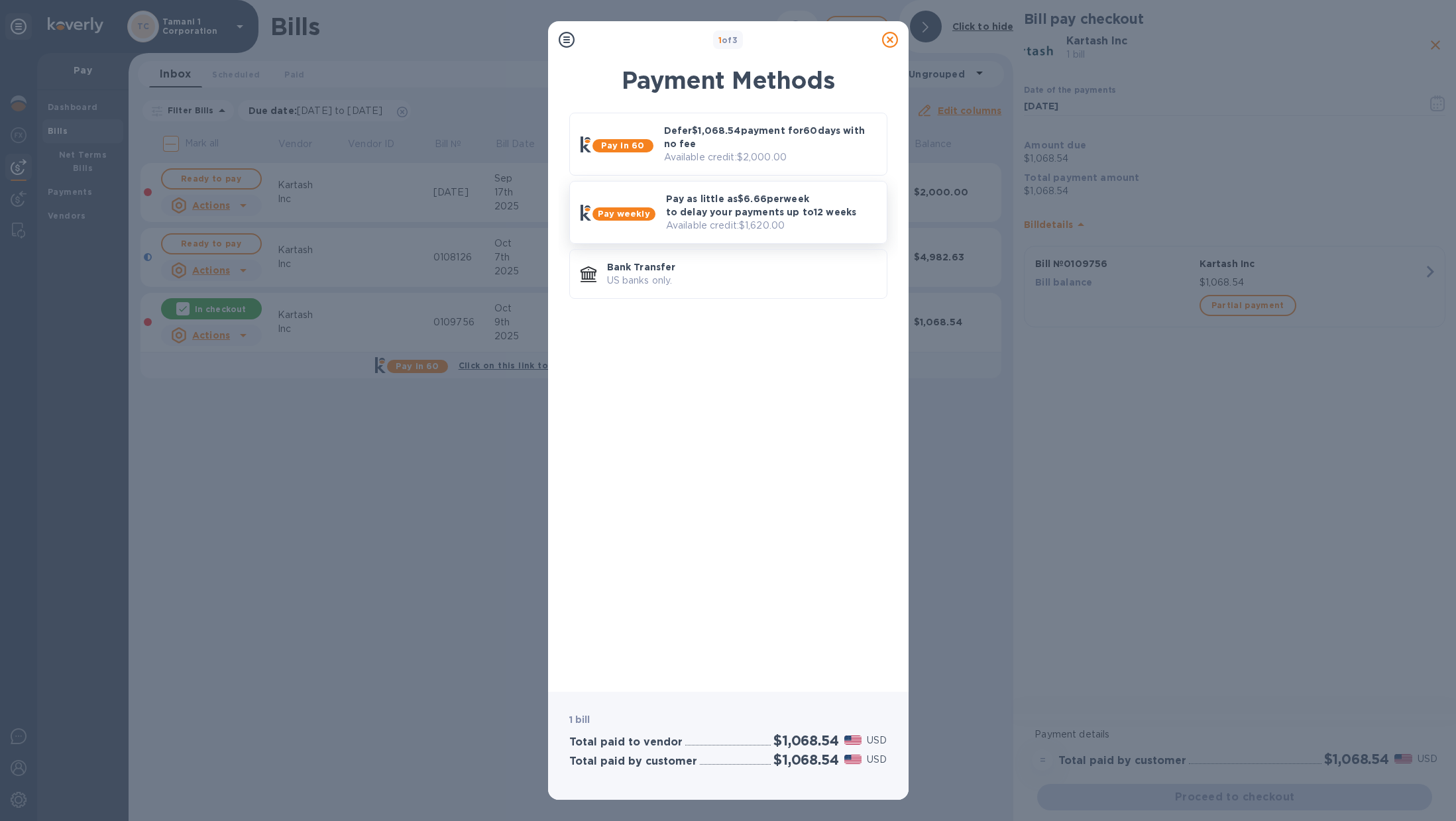
click at [803, 212] on p "Pay as little as $6.66 per week to delay your payments up to 12 weeks" at bounding box center [771, 205] width 210 height 26
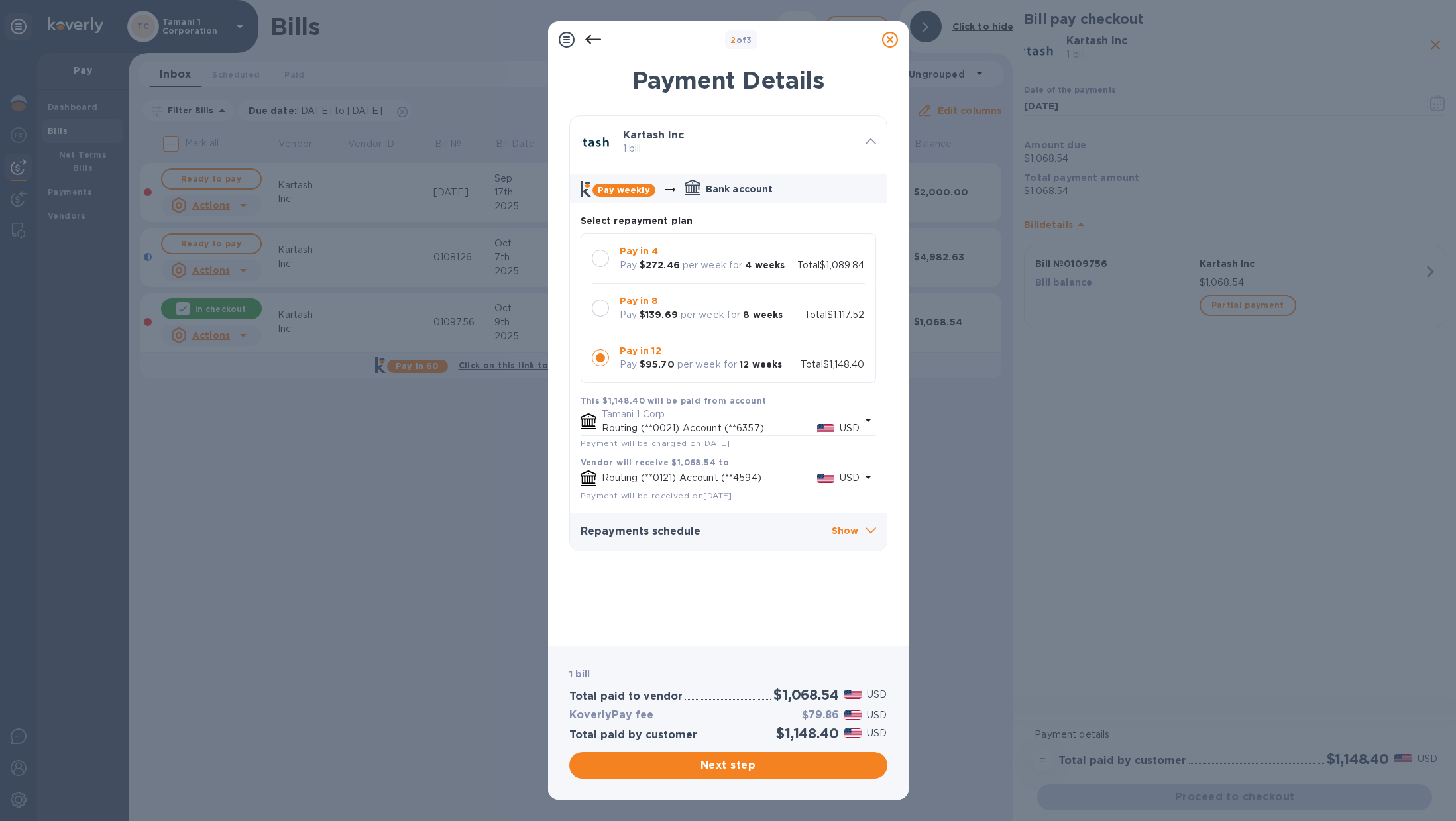
click at [603, 252] on div at bounding box center [601, 258] width 17 height 17
click at [739, 757] on button "Next step" at bounding box center [728, 764] width 318 height 26
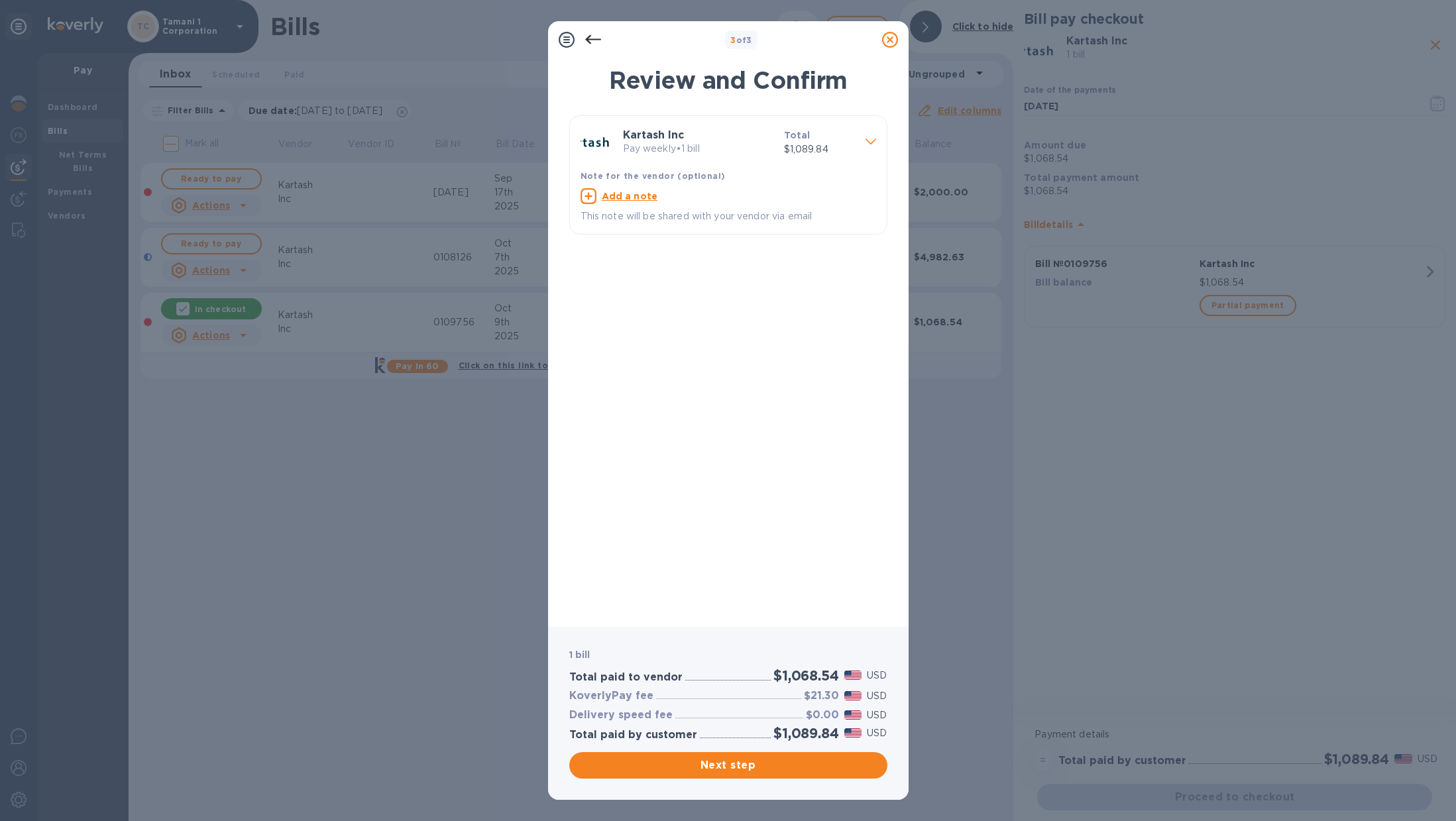
click at [613, 191] on u "Add a note" at bounding box center [630, 196] width 57 height 11
click at [620, 200] on textarea at bounding box center [718, 197] width 275 height 11
type textarea "INV 0109756"
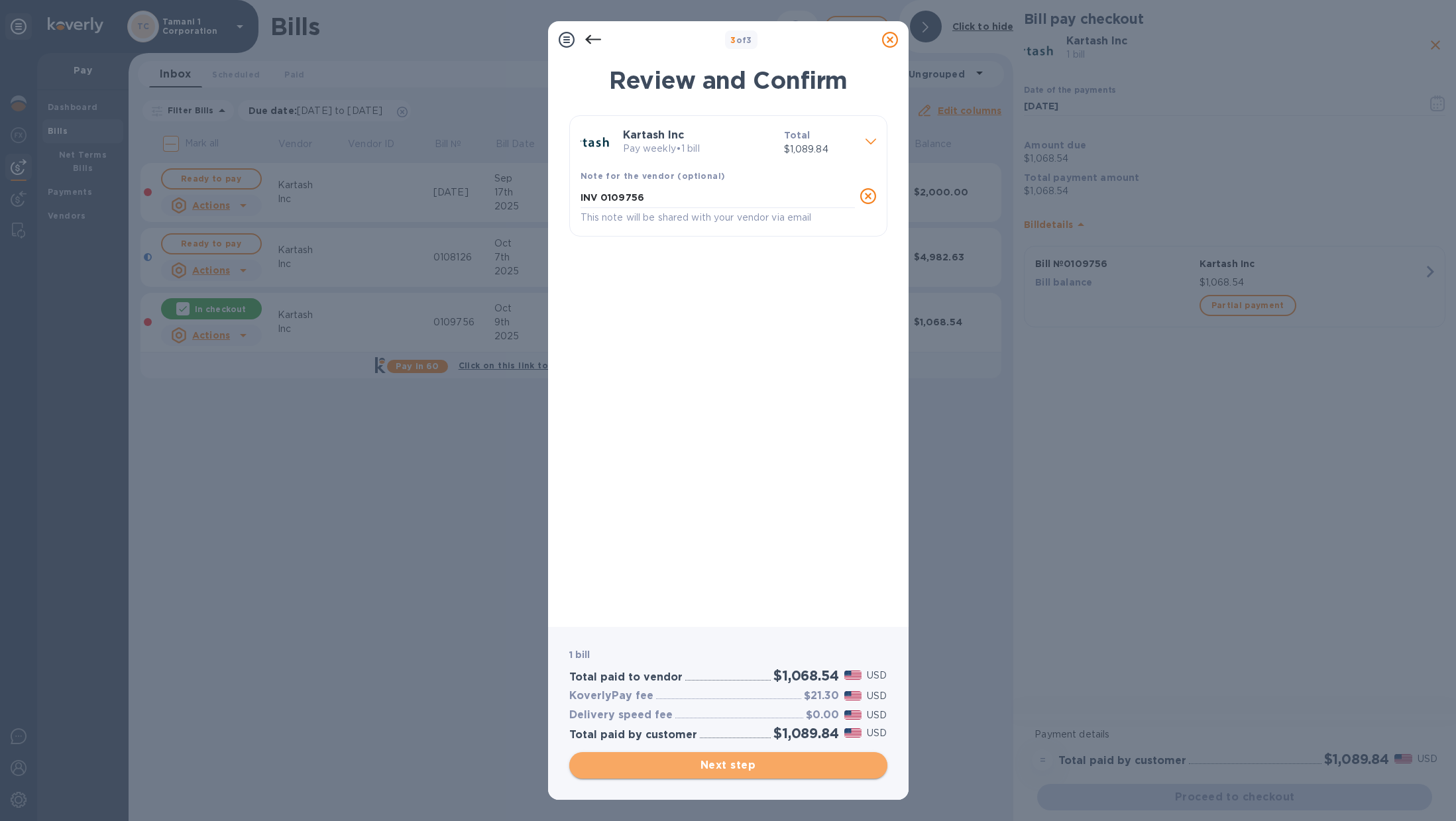
click at [688, 766] on span "Next step" at bounding box center [728, 765] width 297 height 16
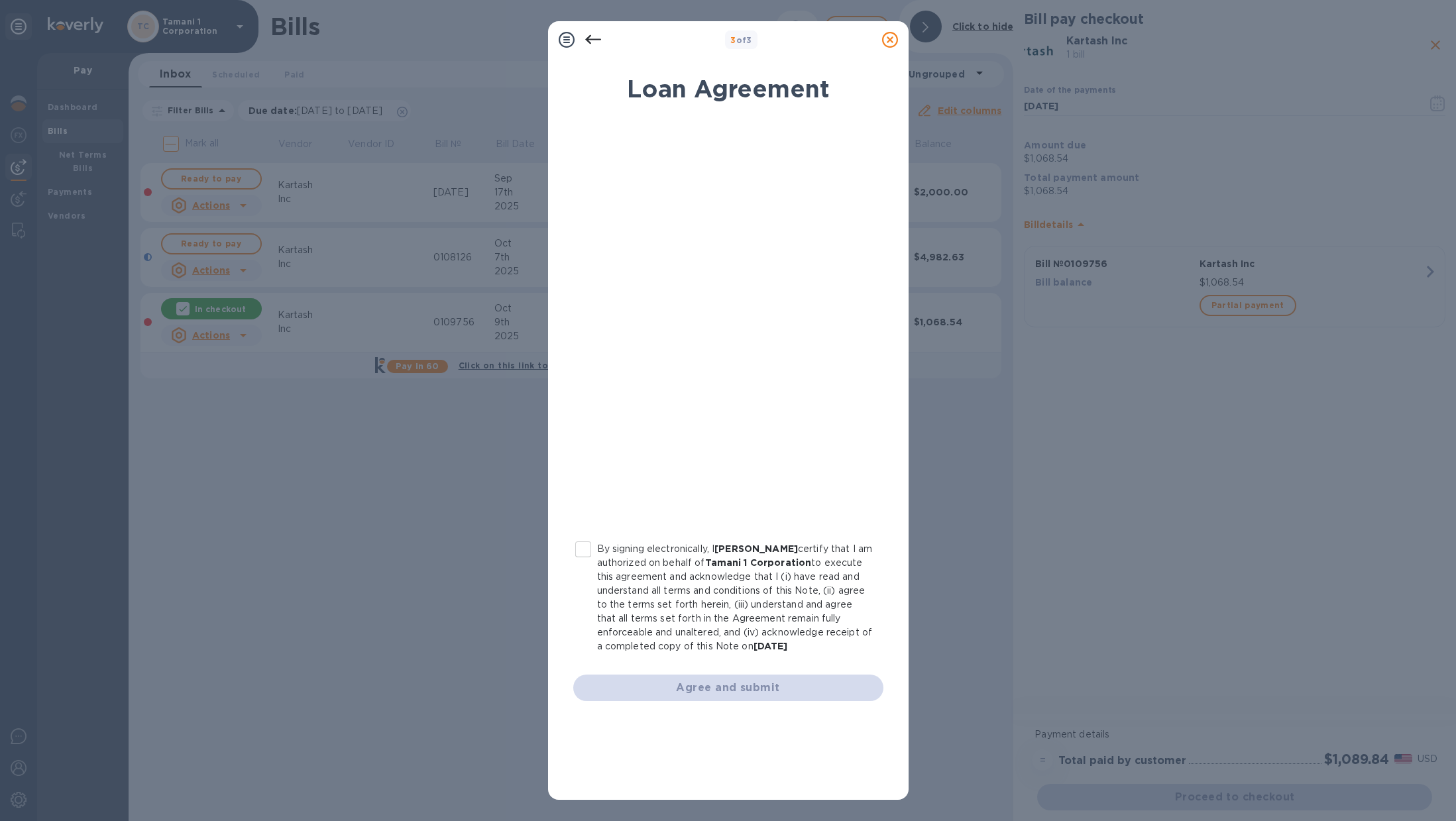
click at [585, 549] on input "By signing electronically, I Arkad Kekelidze certify that I am authorized on be…" at bounding box center [583, 549] width 28 height 28
checkbox input "true"
click at [677, 689] on span "Agree and submit" at bounding box center [729, 687] width 289 height 16
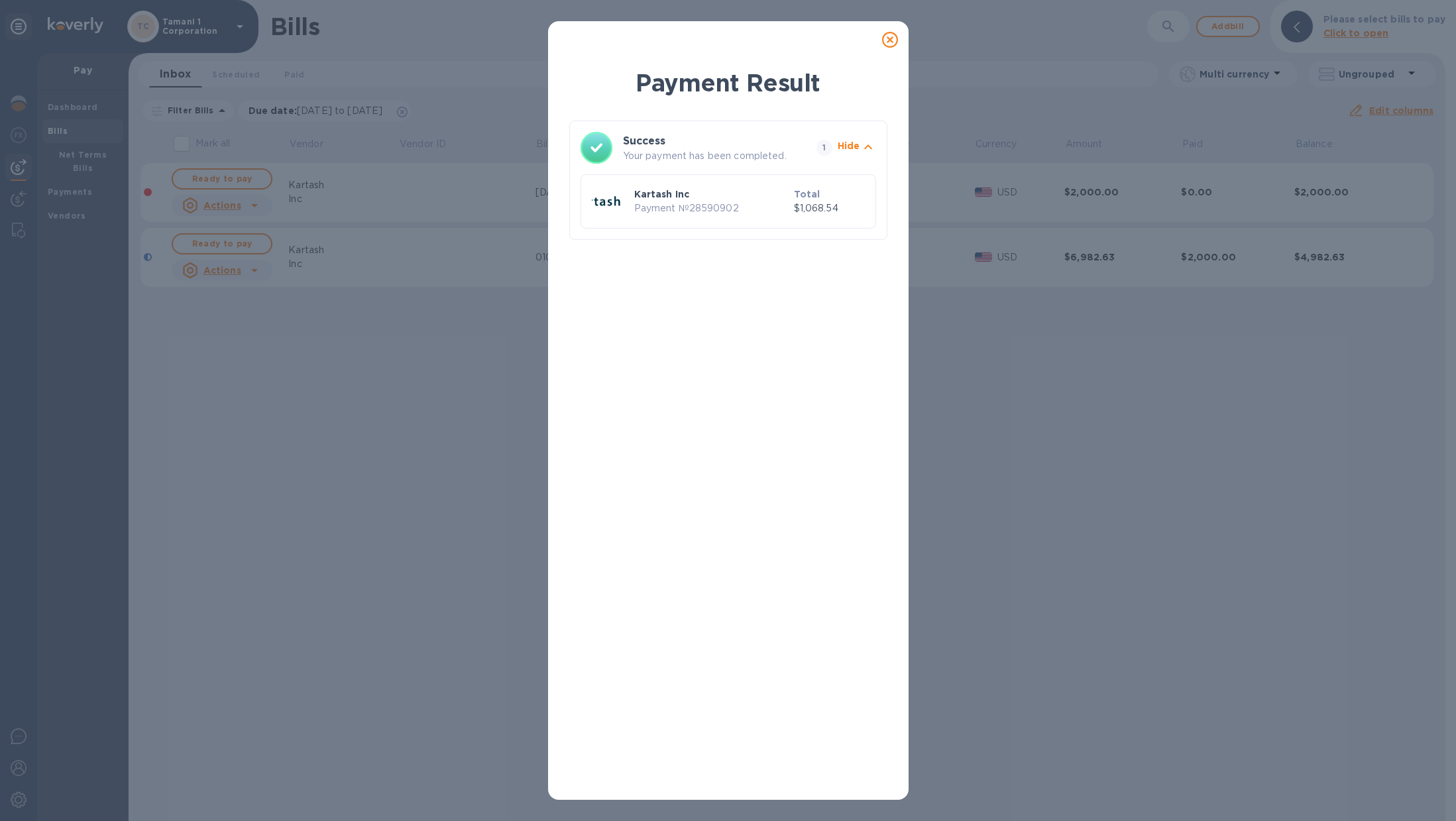
click at [889, 37] on icon at bounding box center [890, 40] width 16 height 16
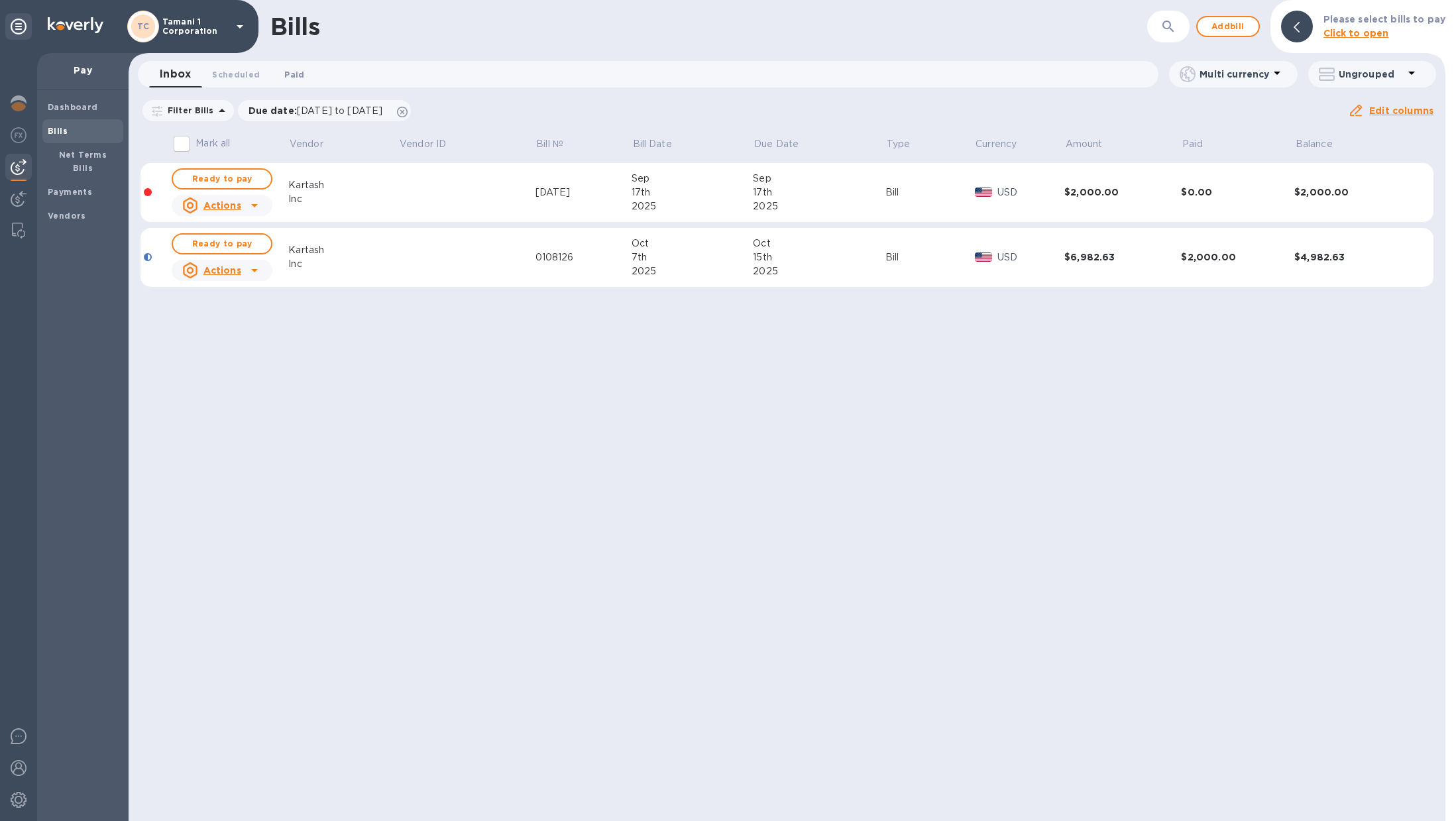
click at [295, 71] on span "Paid 0" at bounding box center [295, 74] width 20 height 14
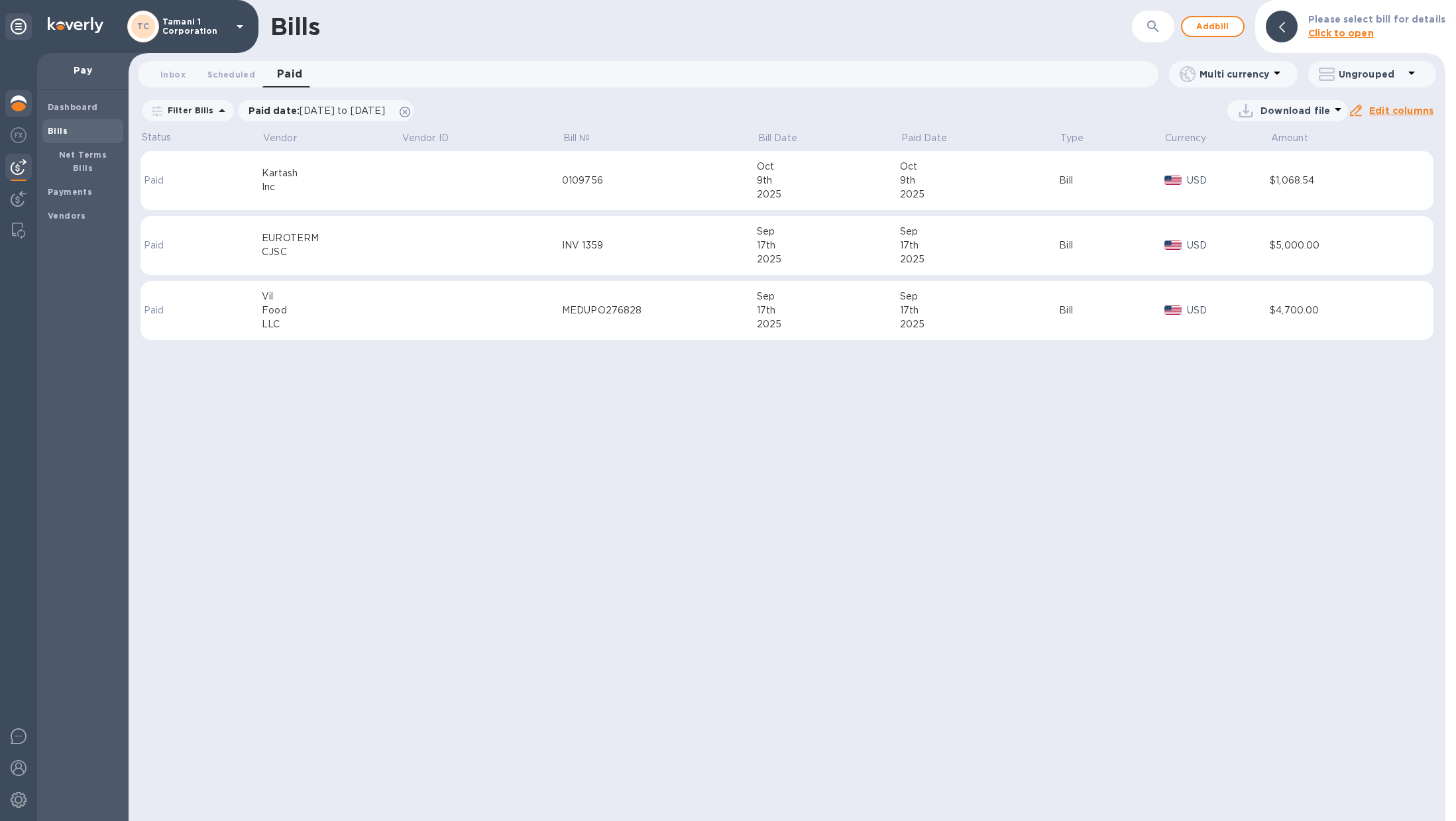
click at [11, 103] on img at bounding box center [18, 103] width 16 height 16
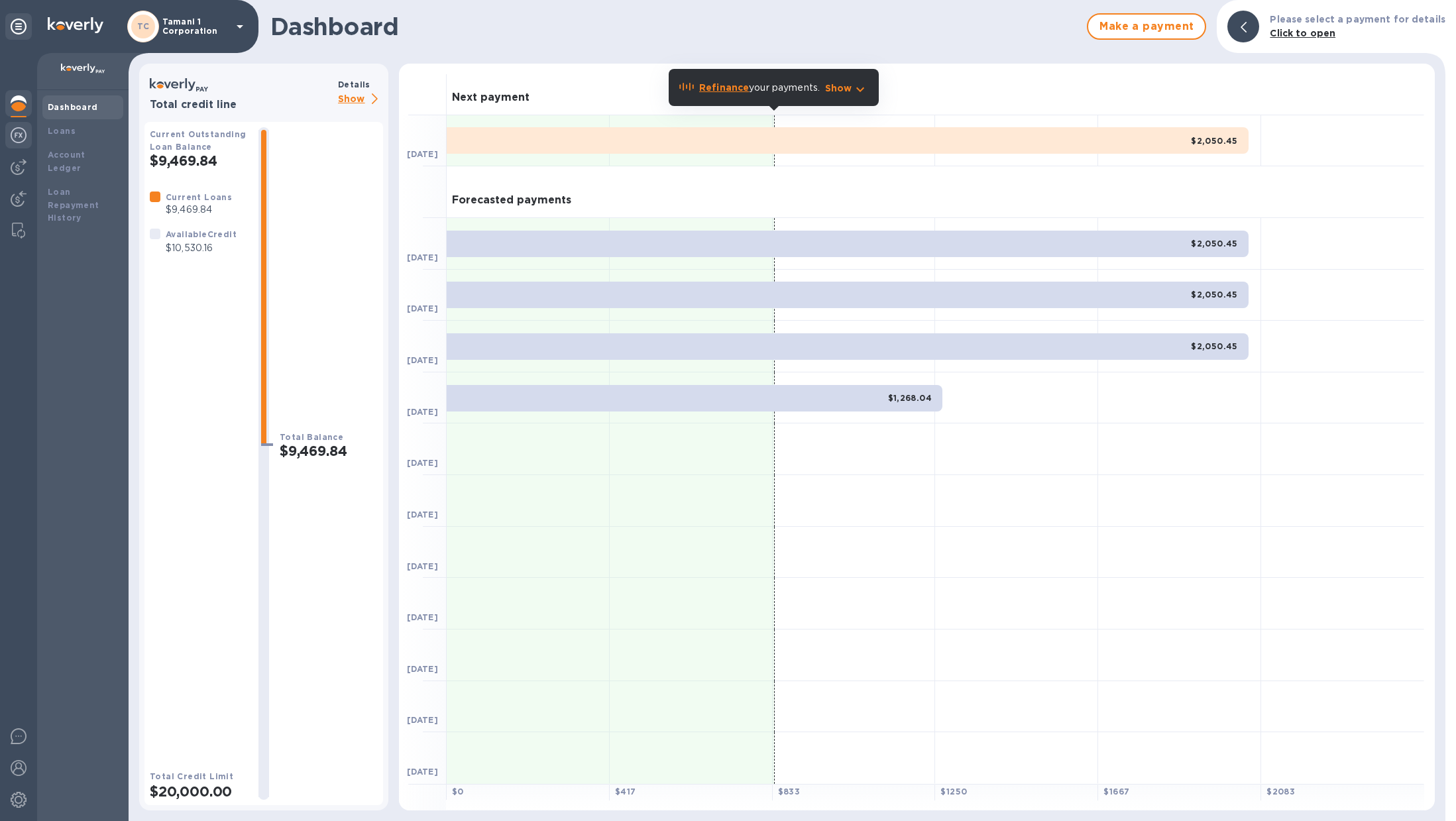
click at [17, 142] on img at bounding box center [18, 135] width 16 height 16
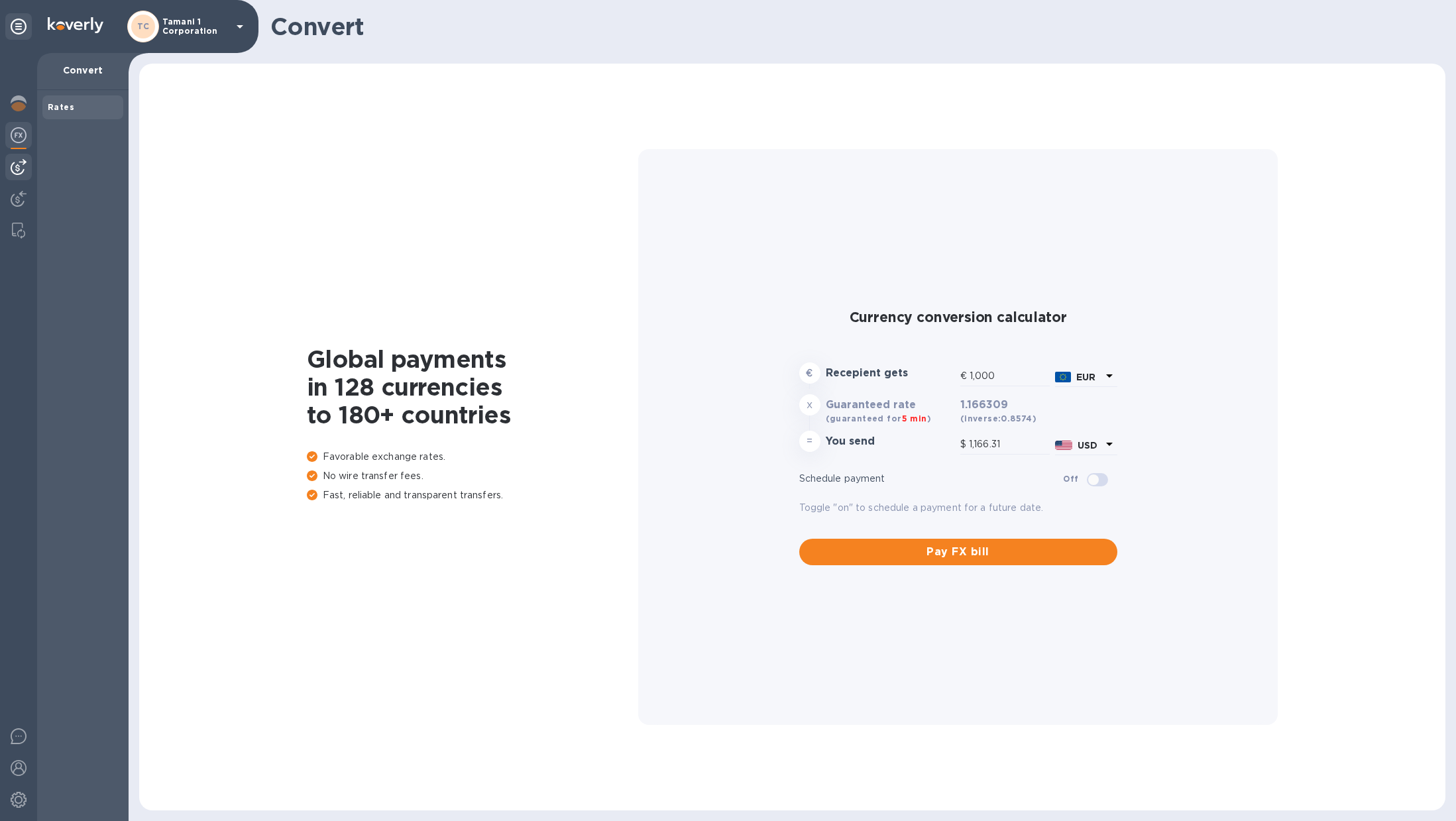
click at [18, 159] on div at bounding box center [18, 166] width 26 height 26
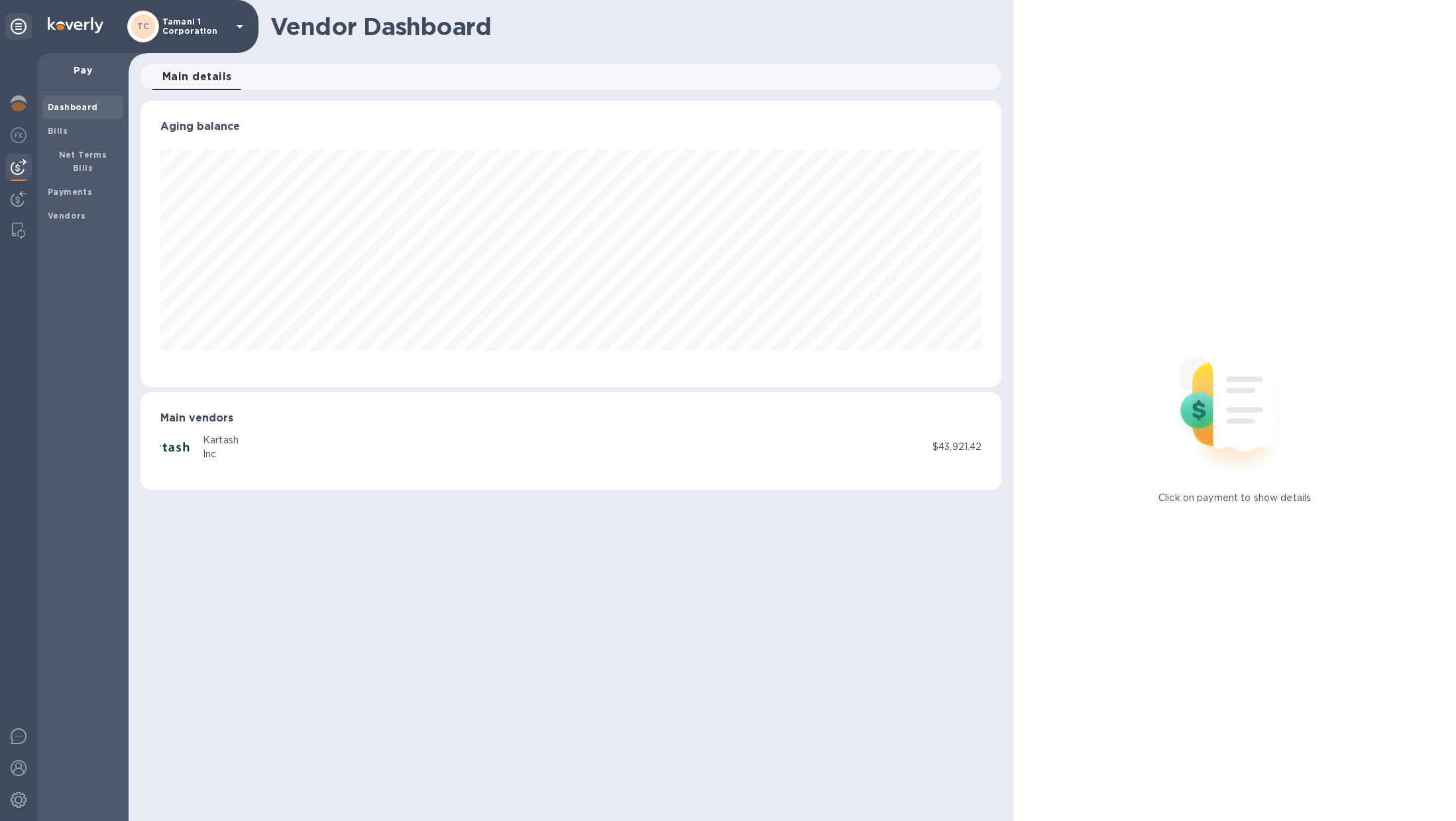
scroll to position [286, 862]
click at [98, 125] on span "Bills" at bounding box center [82, 131] width 70 height 13
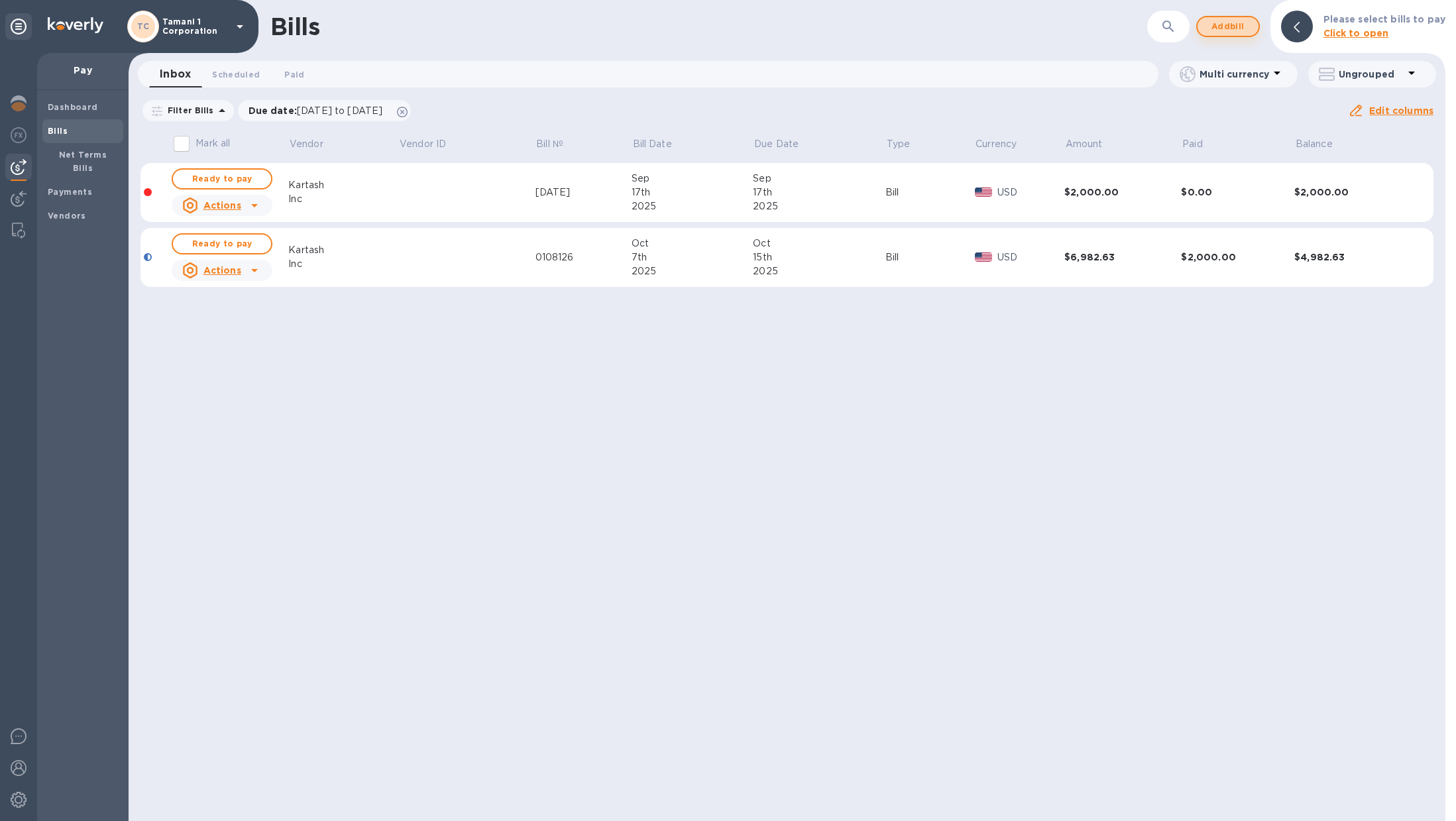
click at [1210, 26] on button "Add bill" at bounding box center [1229, 26] width 64 height 21
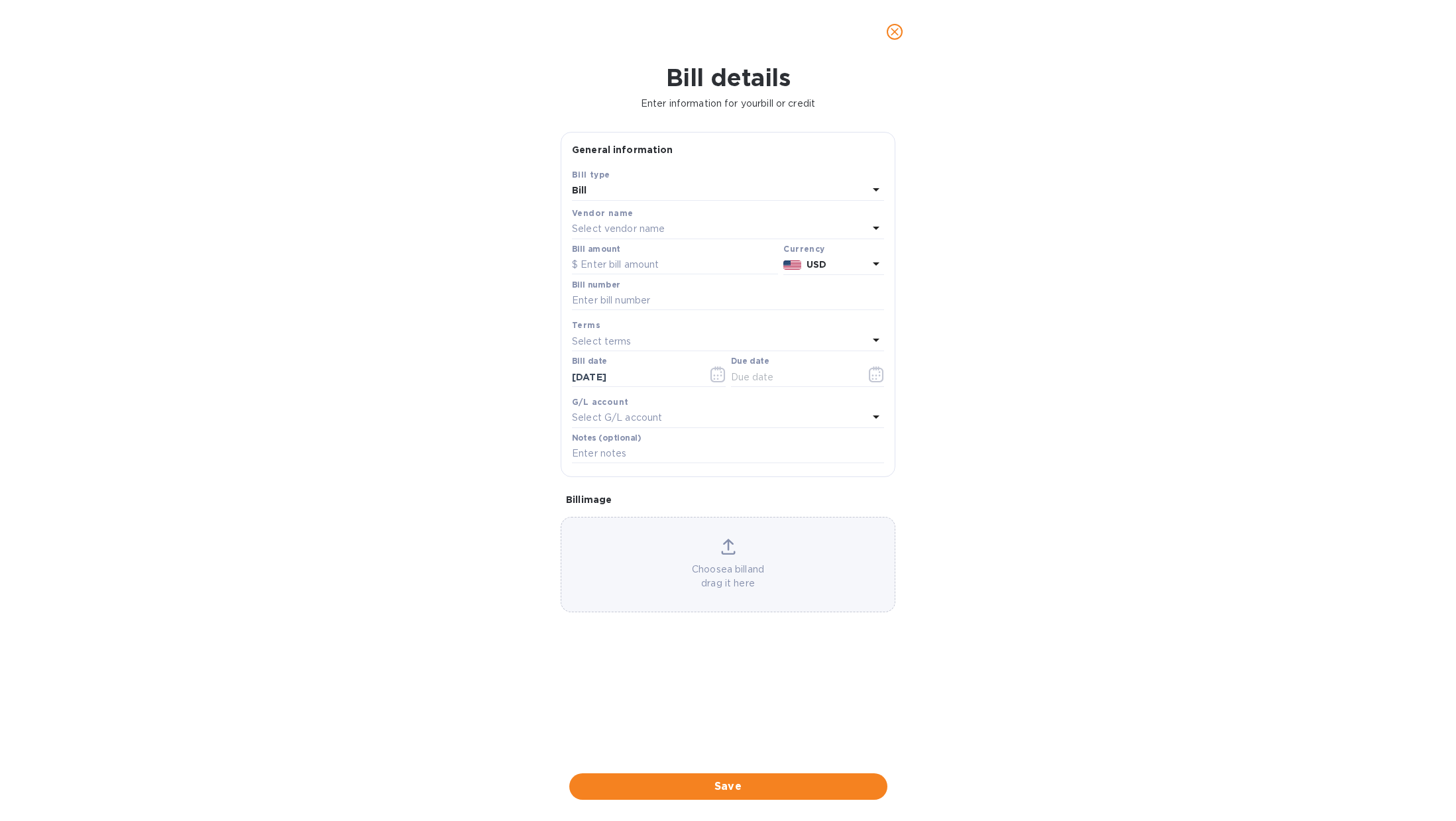
click at [664, 220] on div "Select vendor name" at bounding box center [720, 229] width 296 height 18
click at [627, 339] on div "Kartash Inc" at bounding box center [722, 328] width 291 height 25
click at [649, 259] on input "text" at bounding box center [675, 265] width 206 height 20
type input "1,068.54"
click at [641, 305] on input "text" at bounding box center [728, 301] width 312 height 20
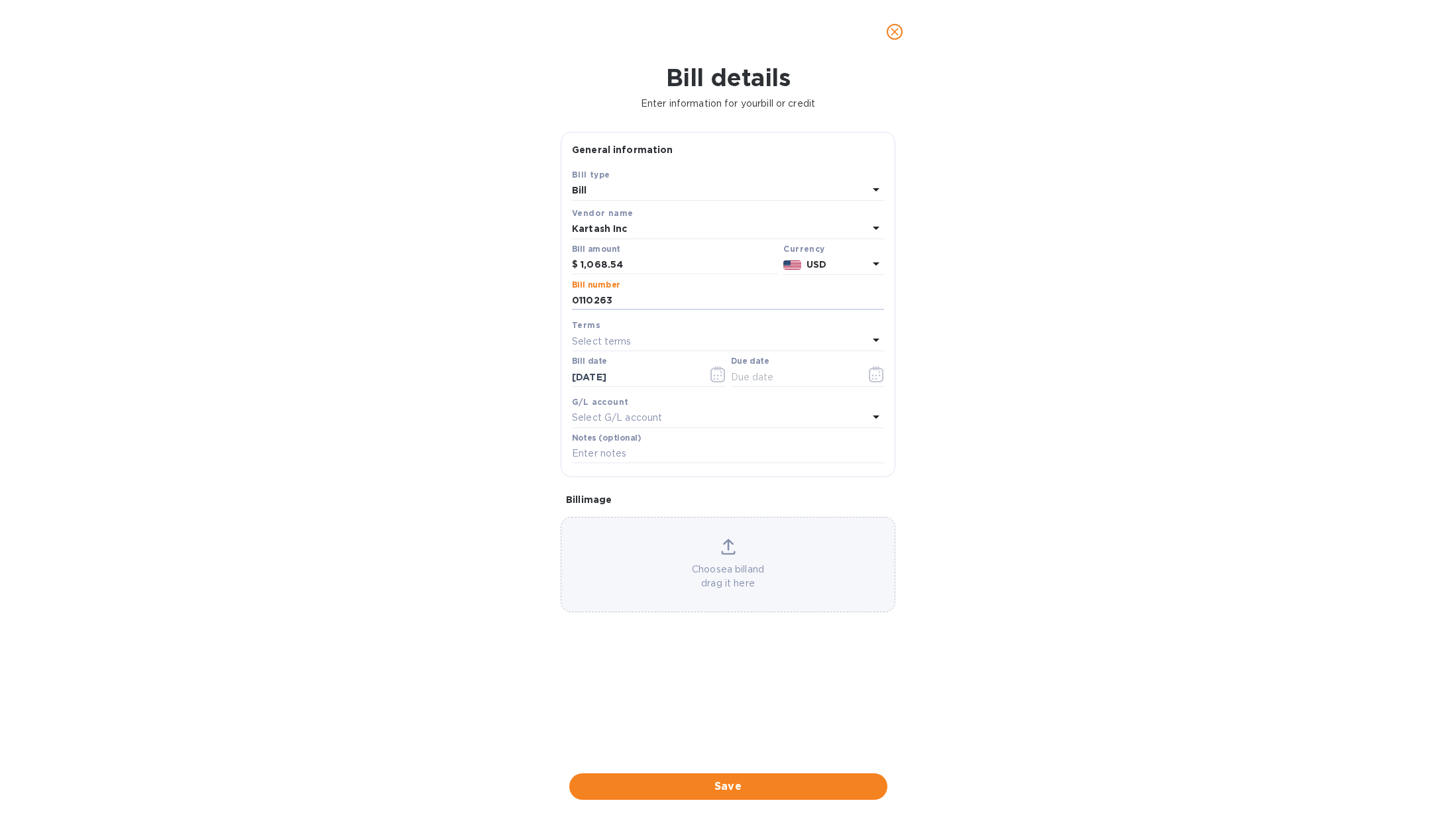
type input "0110263"
click at [1261, 306] on div "Bill details Enter information for your bill or credit General information Save…" at bounding box center [728, 442] width 1456 height 757
click at [873, 373] on icon "button" at bounding box center [877, 374] width 16 height 16
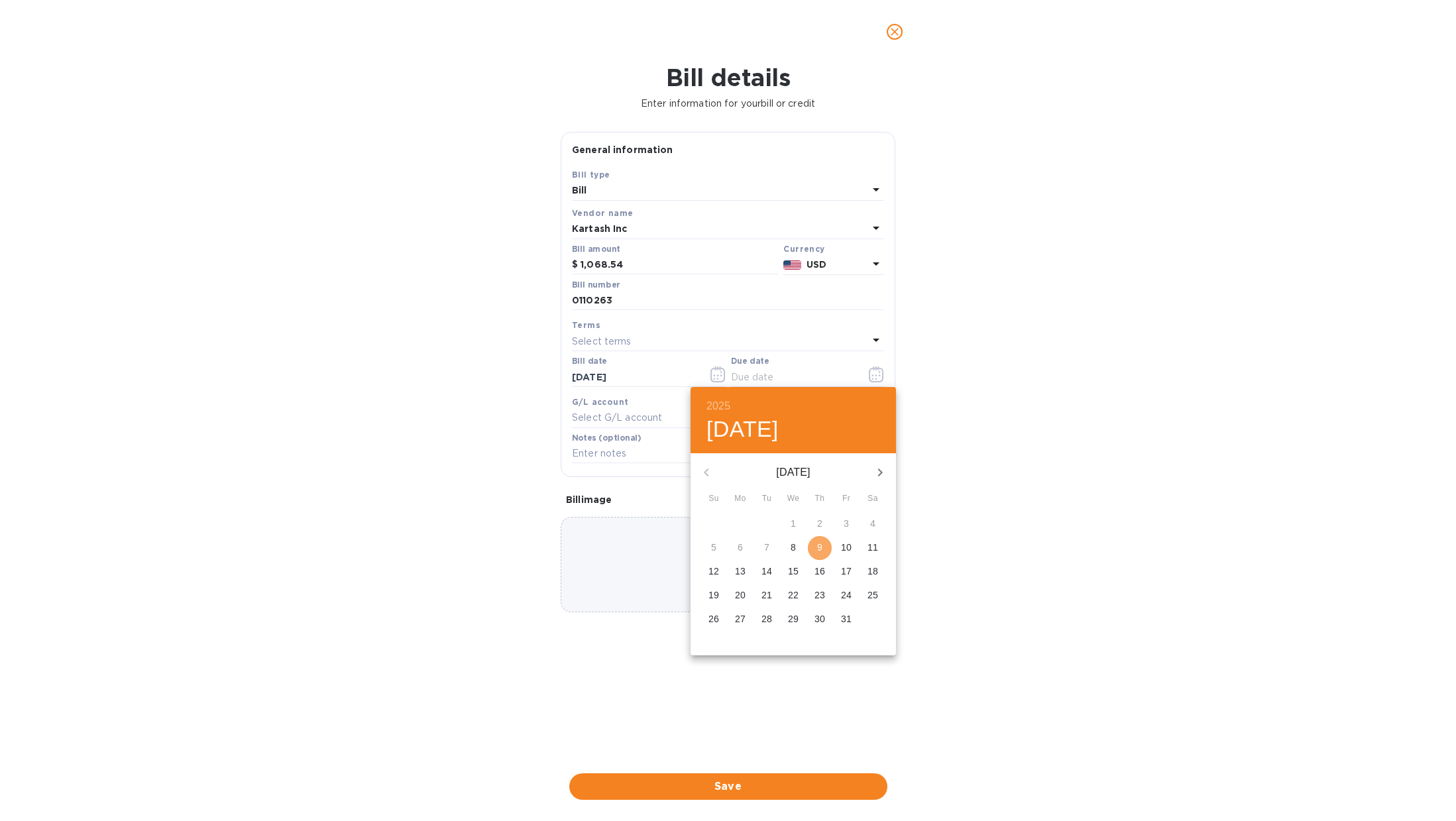
click at [814, 549] on span "9" at bounding box center [820, 547] width 24 height 13
type input "10/09/2025"
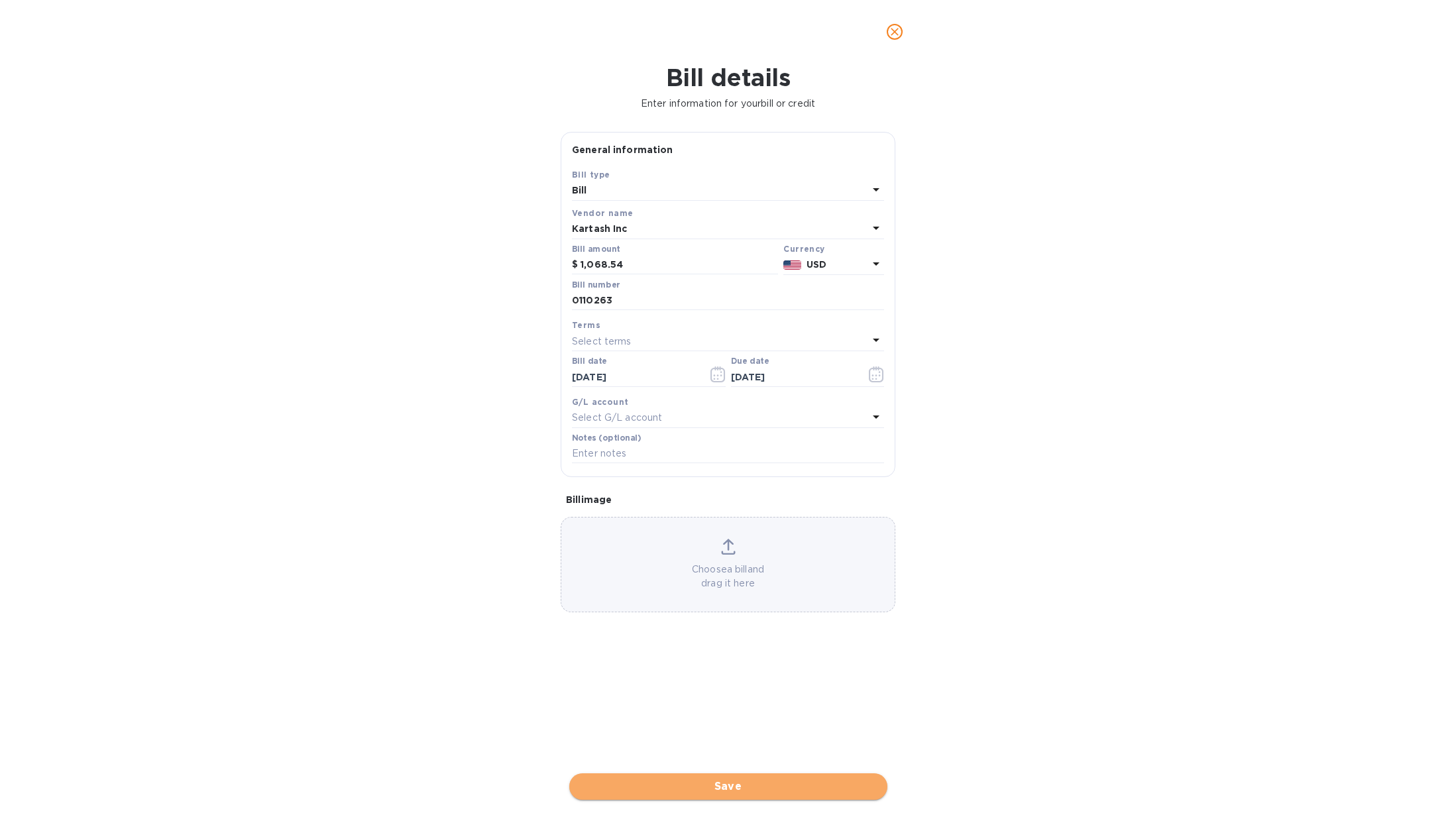
click at [746, 790] on span "Save" at bounding box center [728, 786] width 297 height 16
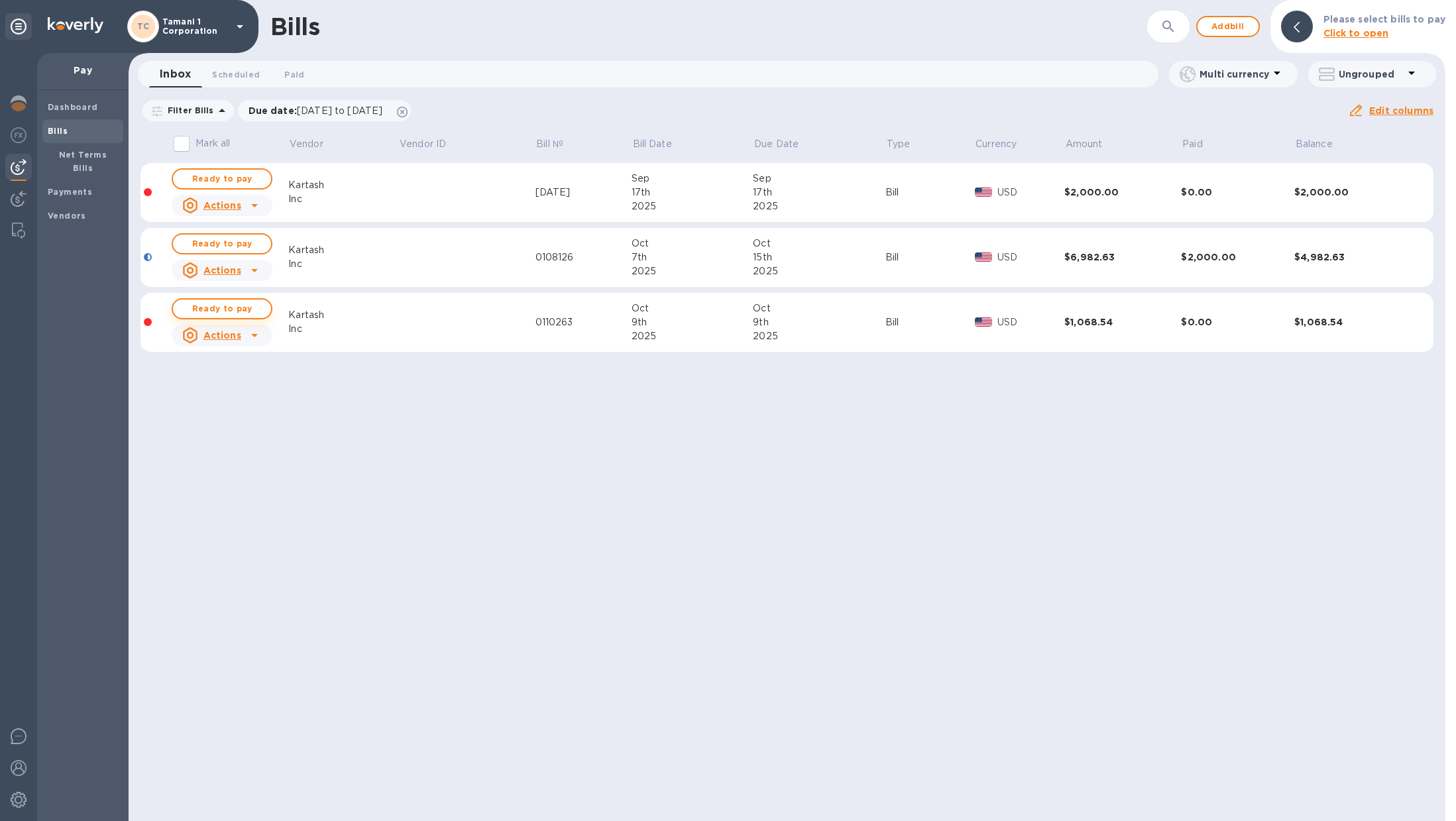
click at [233, 313] on span "Ready to pay" at bounding box center [222, 309] width 77 height 16
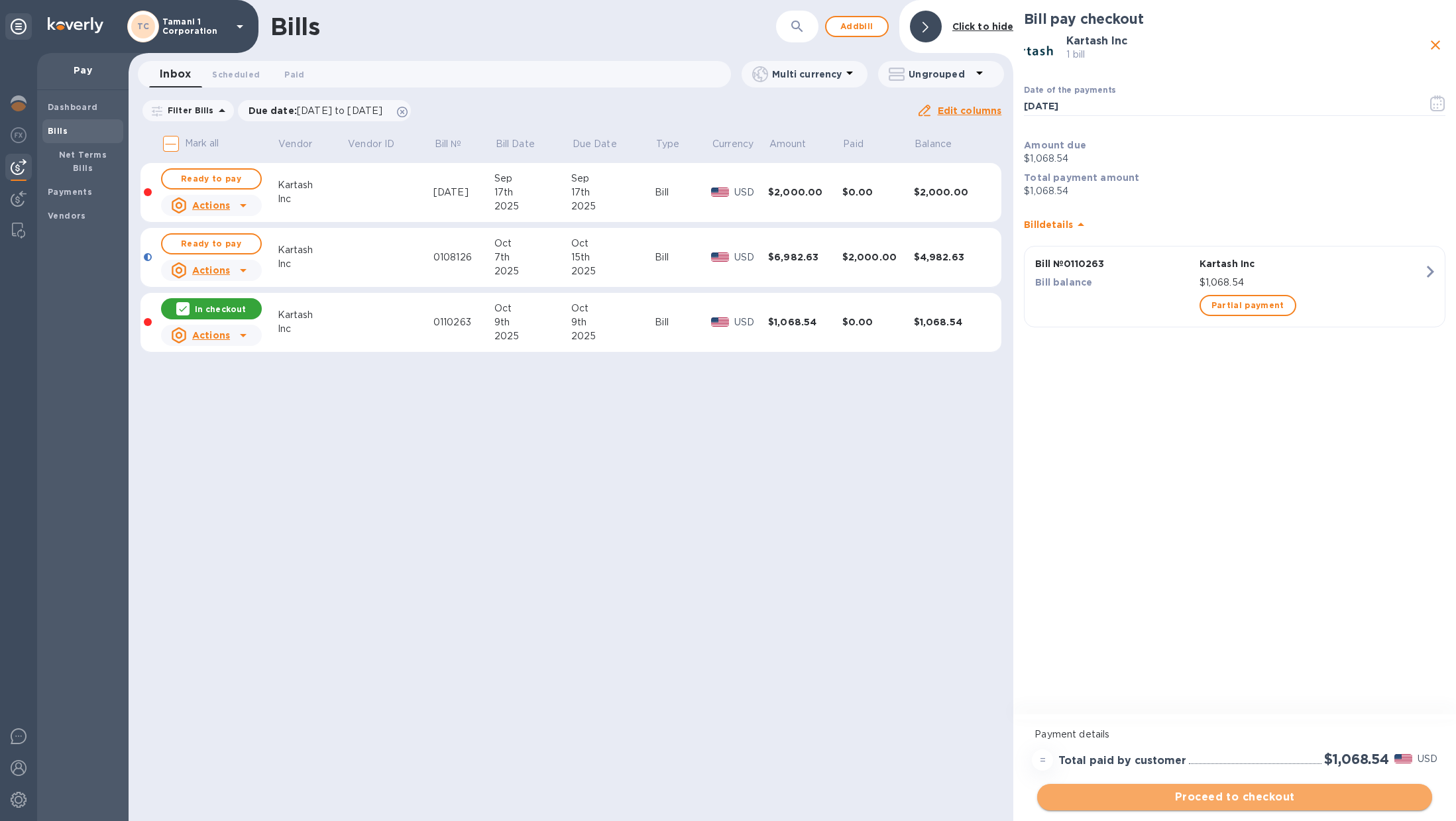
click at [1210, 797] on span "Proceed to checkout" at bounding box center [1235, 797] width 374 height 16
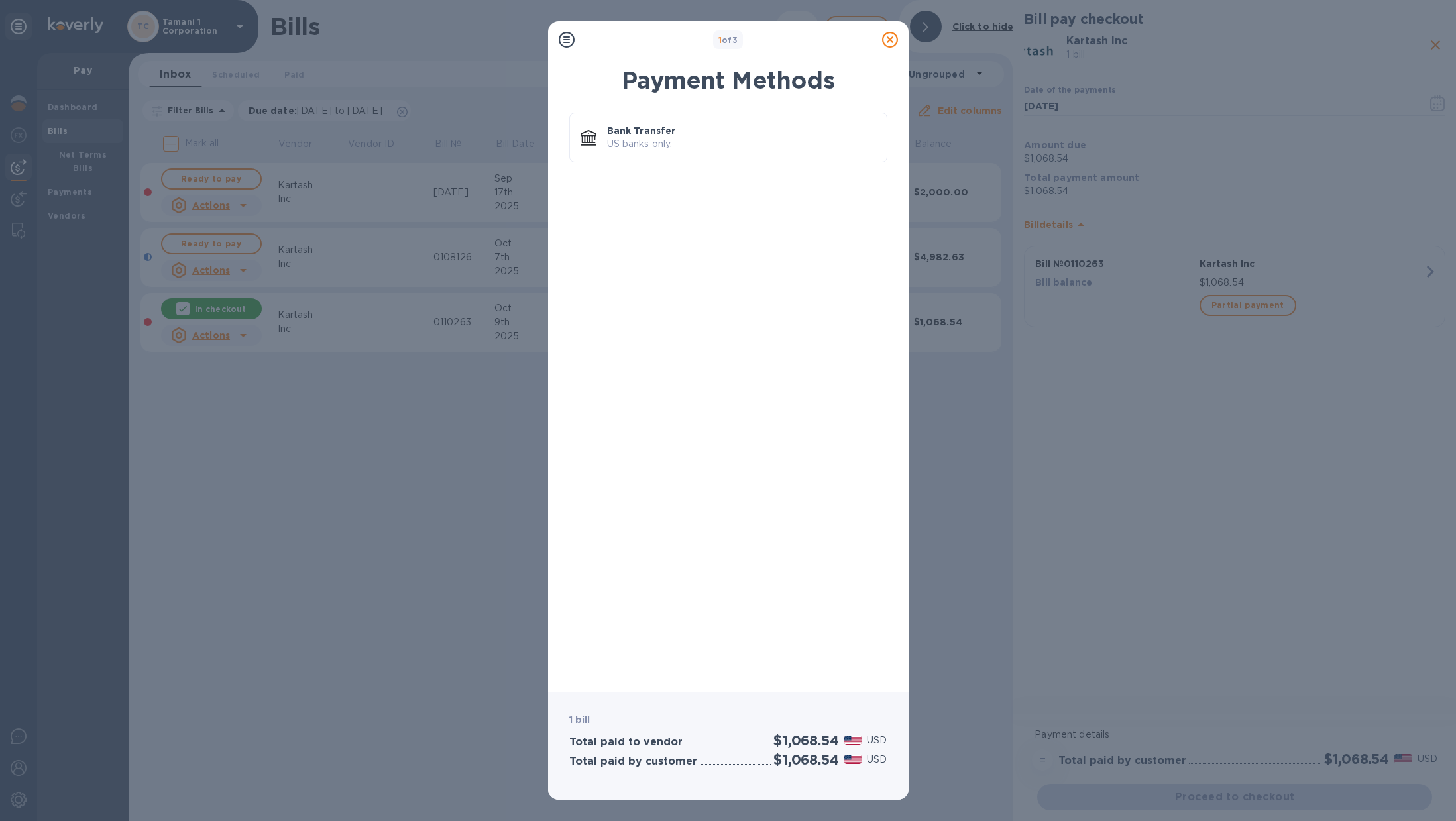
click at [883, 45] on icon at bounding box center [890, 40] width 16 height 16
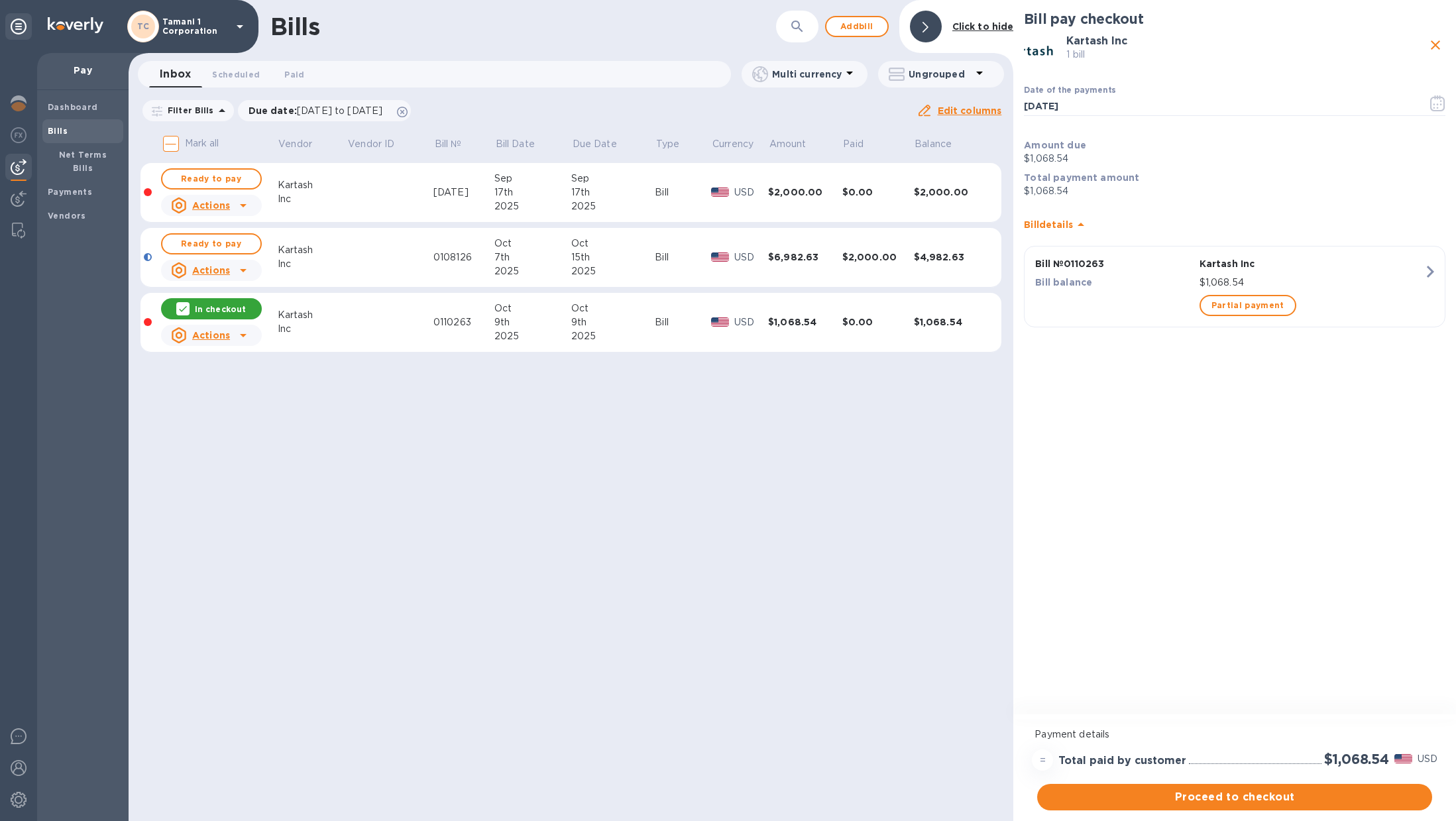
click at [372, 333] on td at bounding box center [390, 323] width 86 height 59
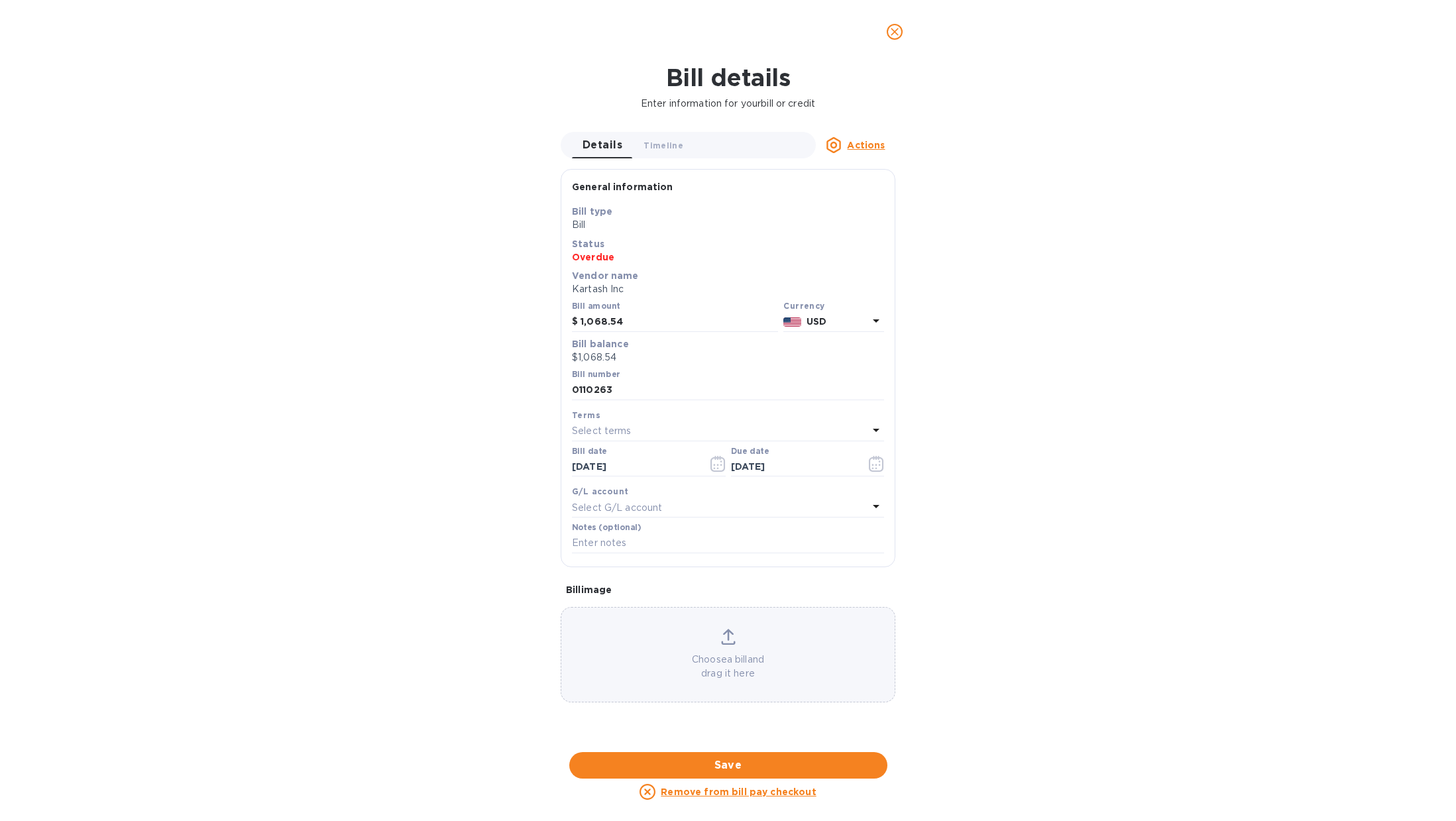
click at [688, 791] on u "Remove from bill pay checkout" at bounding box center [738, 791] width 155 height 11
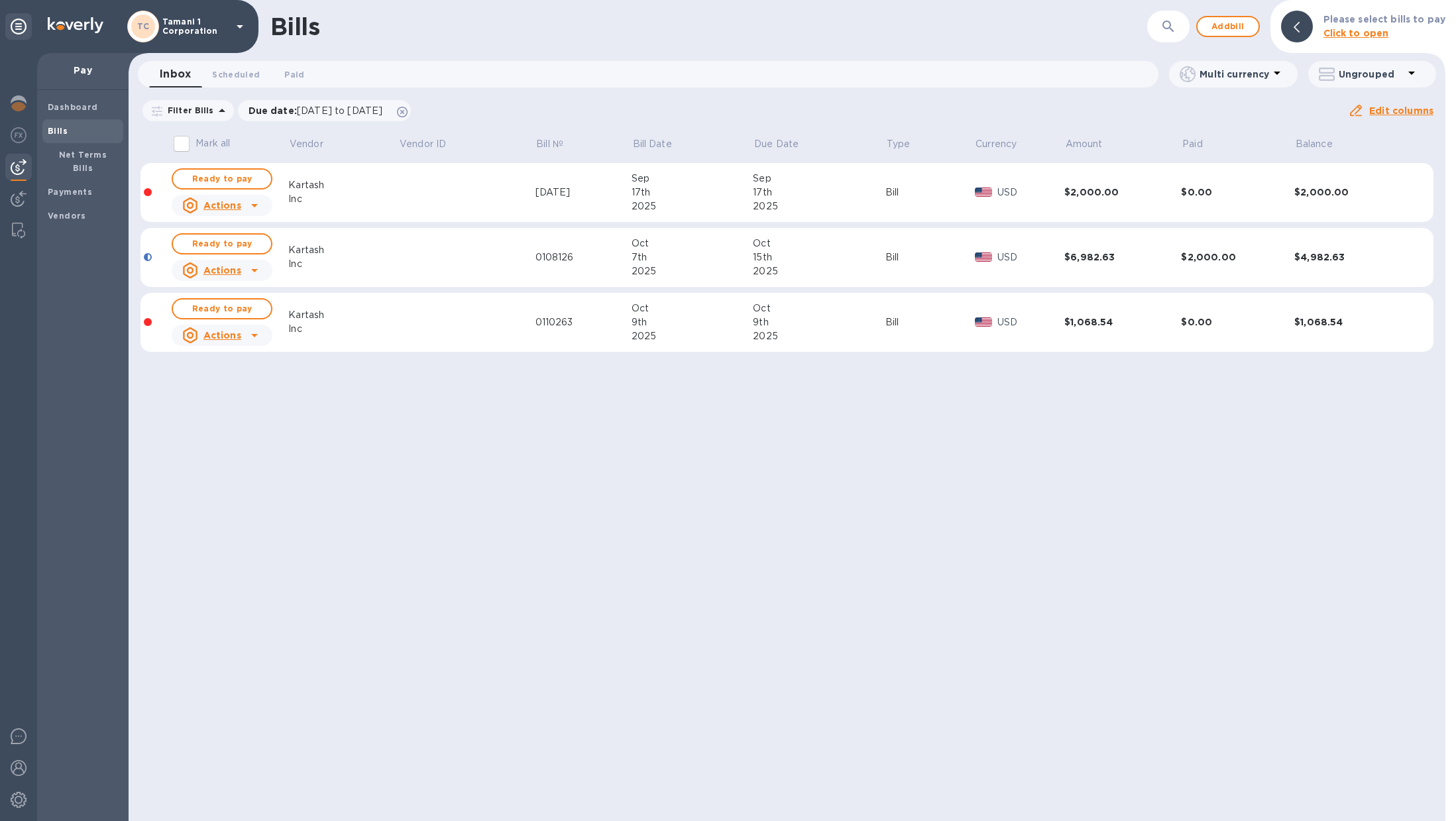
click at [218, 331] on u "Actions" at bounding box center [222, 335] width 38 height 11
click at [218, 423] on b "Delete" at bounding box center [225, 420] width 33 height 11
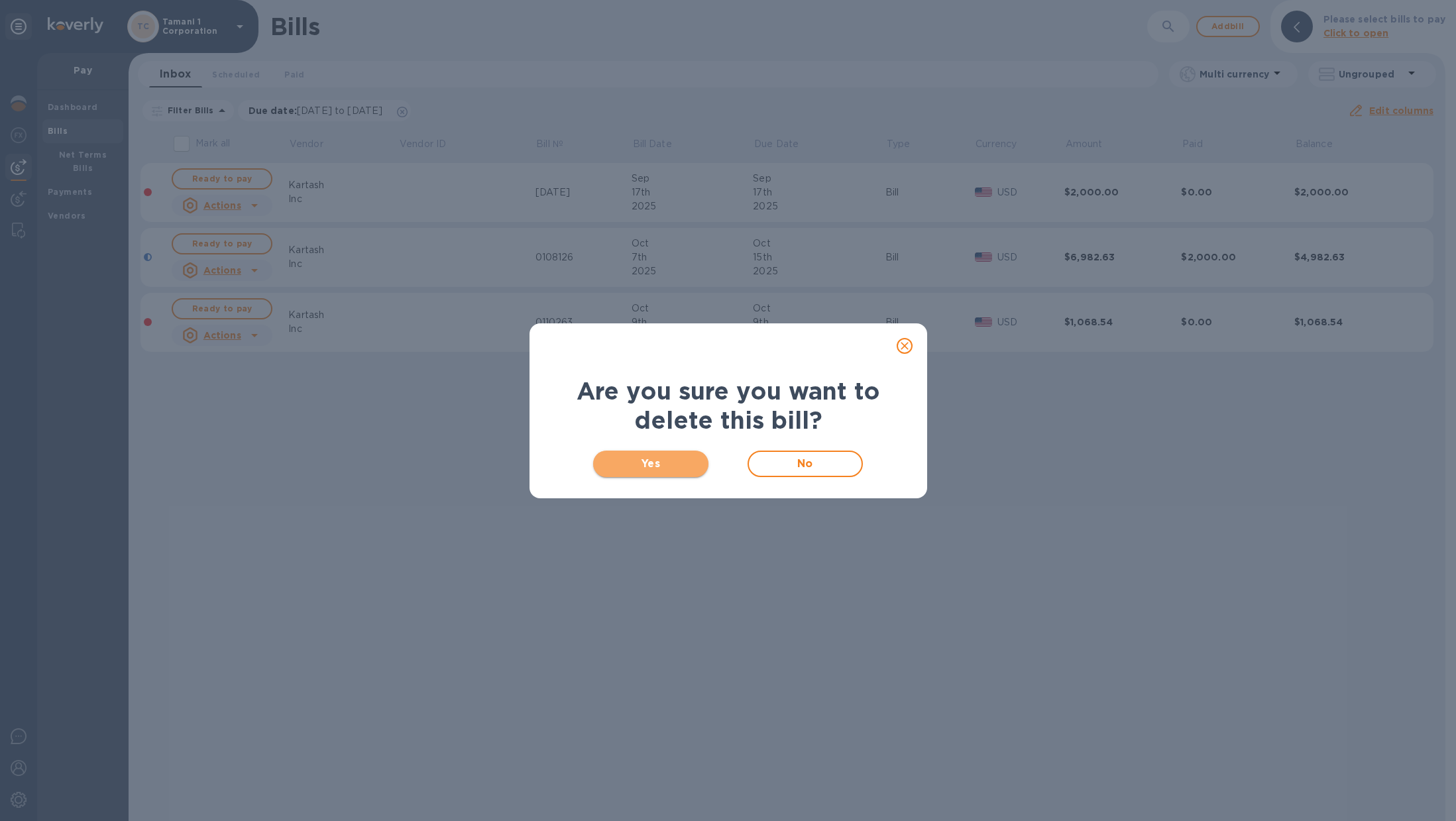
click at [622, 452] on button "Yes" at bounding box center [652, 464] width 116 height 26
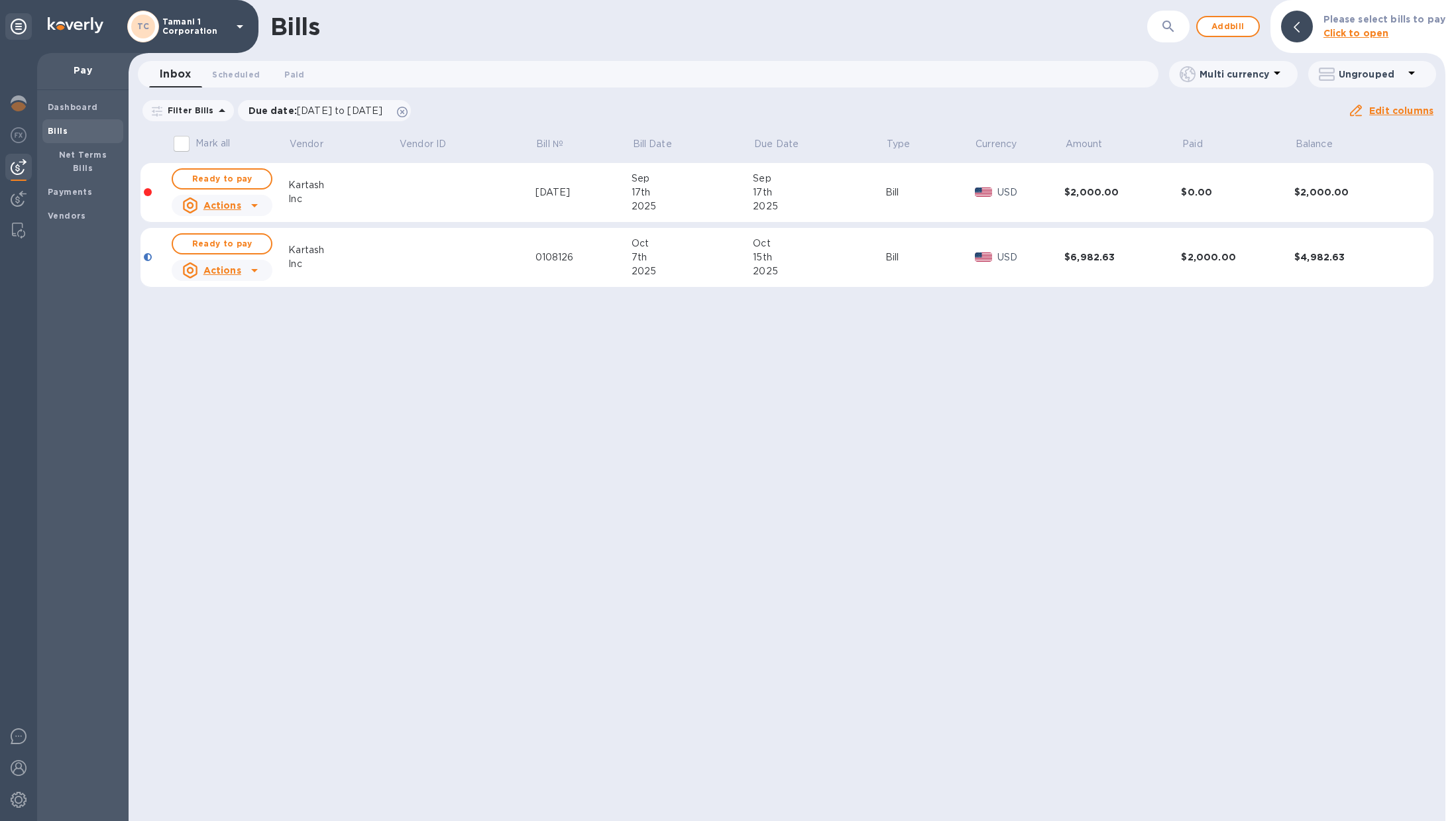
click at [606, 389] on div "Bills ​ Add bill Please select bills to pay Click to open Inbox 0 Scheduled 0 P…" at bounding box center [787, 411] width 1317 height 821
click at [727, 18] on div "Bills" at bounding box center [709, 26] width 877 height 28
click at [669, 304] on div "Mark all Vendor Vendor ID Bill № Bill Date Due Date Type Currency Amount Paid B…" at bounding box center [787, 217] width 1317 height 176
click at [808, 30] on div "Bills" at bounding box center [709, 26] width 877 height 28
